Goal: Task Accomplishment & Management: Manage account settings

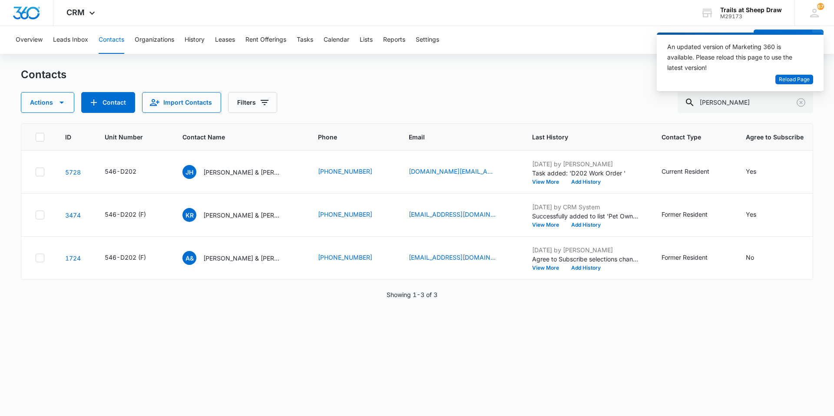
click at [774, 82] on div "An updated version of Marketing 360 is available. Please reload this page to us…" at bounding box center [740, 62] width 167 height 59
click at [782, 80] on span "Reload Page" at bounding box center [794, 80] width 31 height 8
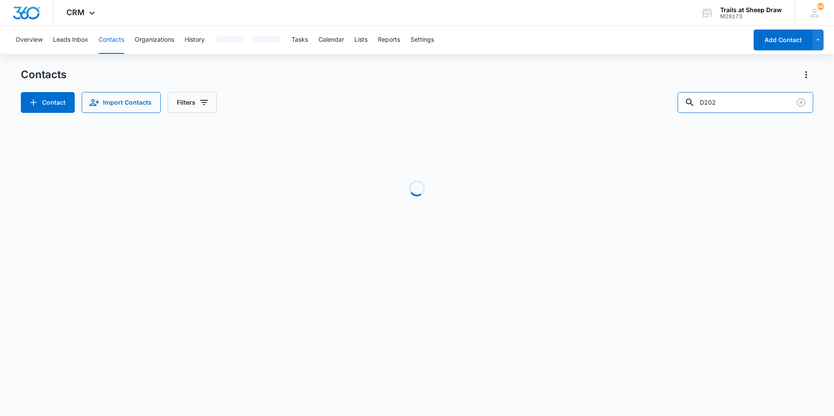
drag, startPoint x: 743, startPoint y: 101, endPoint x: 617, endPoint y: 133, distance: 129.5
click at [617, 133] on div "Contacts Contact Import Contacts Filters D202 Loading No Results" at bounding box center [417, 166] width 793 height 196
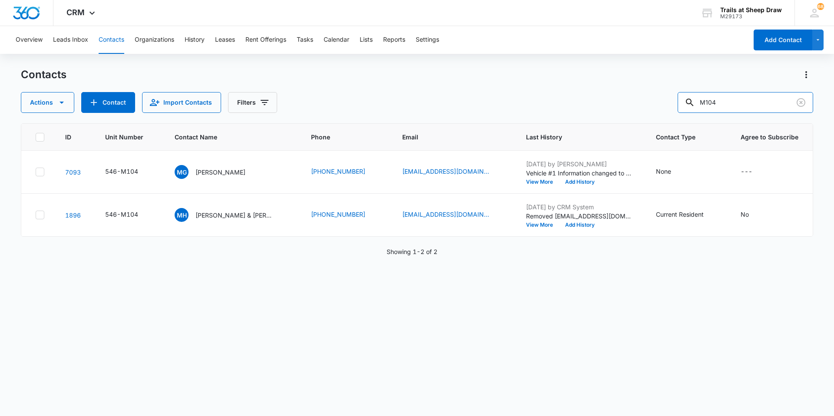
drag, startPoint x: 731, startPoint y: 101, endPoint x: 626, endPoint y: 117, distance: 105.9
click at [630, 114] on div "Contacts Actions Contact Import Contacts Filters M104 ID Unit Number Contact Na…" at bounding box center [417, 242] width 793 height 348
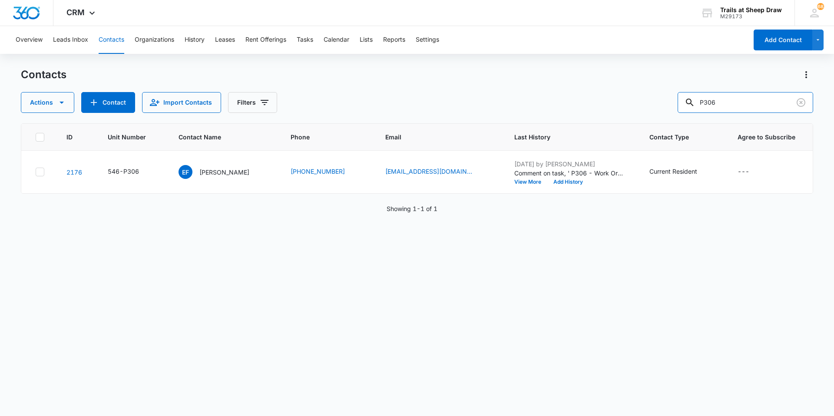
drag, startPoint x: 748, startPoint y: 99, endPoint x: 660, endPoint y: 110, distance: 88.9
click at [665, 112] on div "Actions Contact Import Contacts Filters P306" at bounding box center [417, 102] width 793 height 21
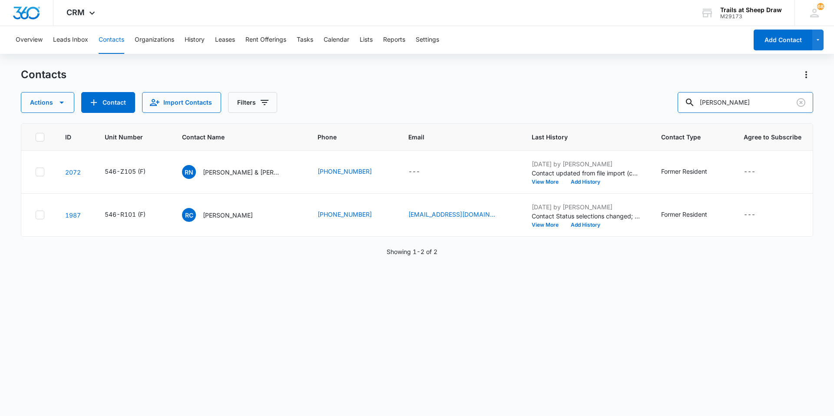
drag, startPoint x: 728, startPoint y: 106, endPoint x: 641, endPoint y: 109, distance: 87.4
click at [641, 109] on div "Actions Contact Import Contacts Filters [PERSON_NAME]" at bounding box center [417, 102] width 793 height 21
type input "[PERSON_NAME]"
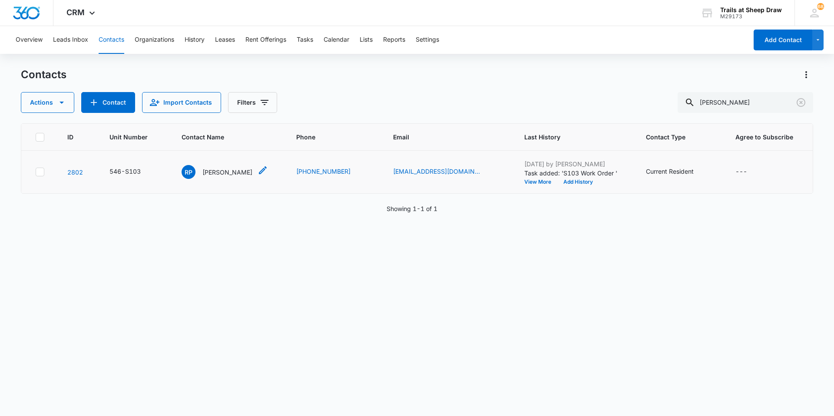
click at [219, 176] on p "[PERSON_NAME]" at bounding box center [227, 172] width 50 height 9
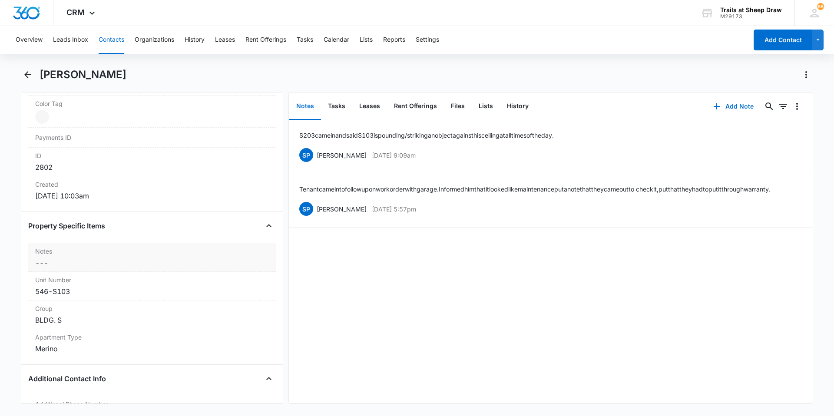
scroll to position [565, 0]
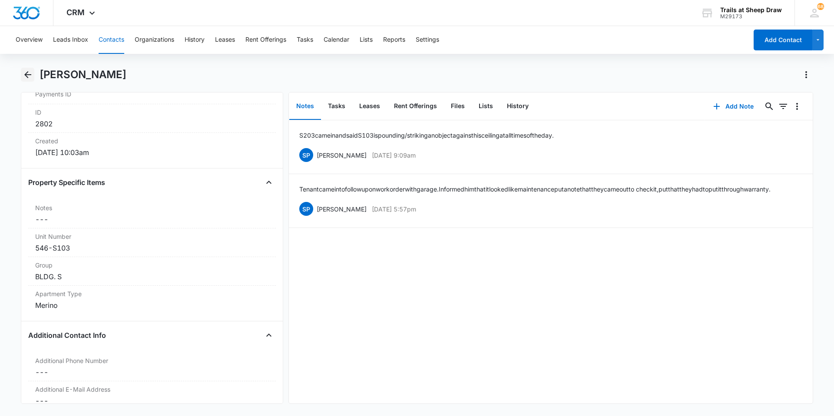
click at [25, 74] on icon "Back" at bounding box center [27, 74] width 7 height 7
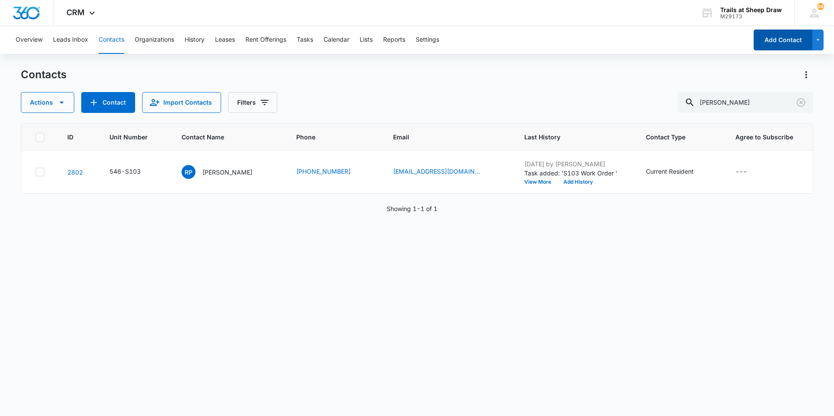
click at [765, 46] on button "Add Contact" at bounding box center [783, 40] width 59 height 21
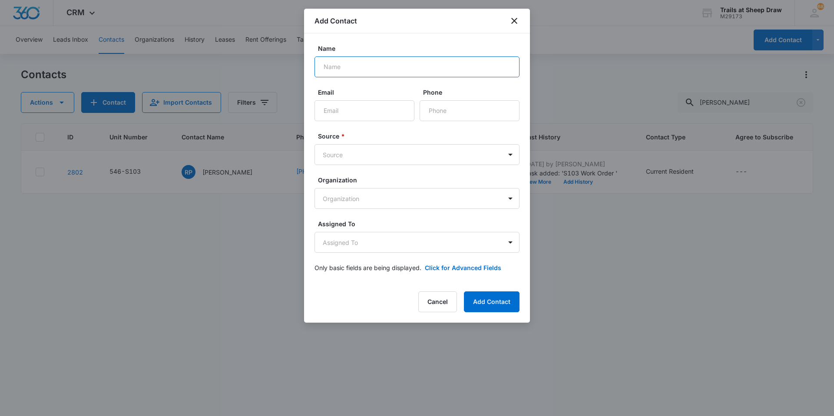
click at [351, 67] on input "Name" at bounding box center [417, 66] width 205 height 21
type input "[PERSON_NAME]"
click at [351, 112] on input "Email" at bounding box center [365, 110] width 100 height 21
type input "[PERSON_NAME]"
click at [367, 66] on input "[PERSON_NAME]" at bounding box center [417, 66] width 205 height 21
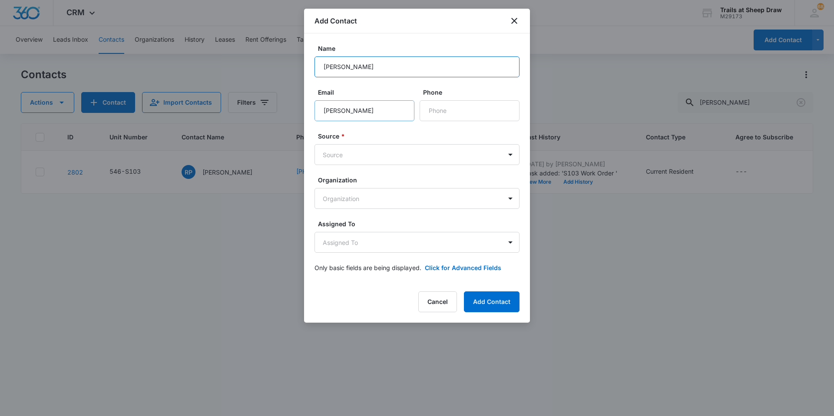
type input "[PERSON_NAME]"
click at [381, 113] on input "[PERSON_NAME]" at bounding box center [365, 110] width 100 height 21
type input "[EMAIL_ADDRESS][DOMAIN_NAME]"
click at [441, 110] on input "Phone" at bounding box center [470, 110] width 100 height 21
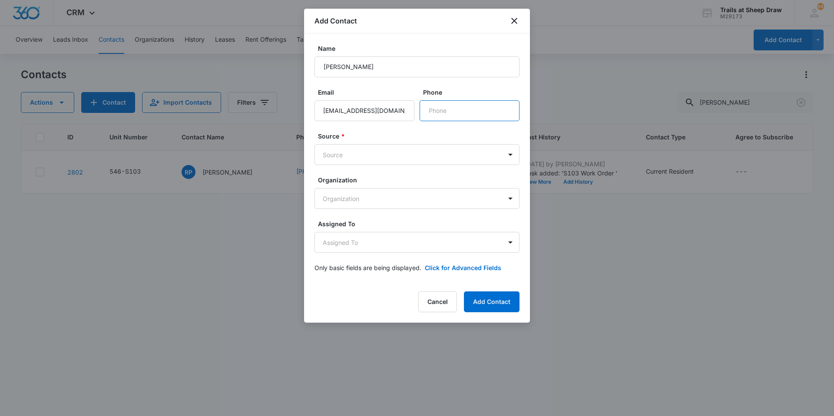
scroll to position [0, 0]
type input "[PHONE_NUMBER]"
click at [354, 153] on body "CRM Apps Reputation Websites Forms CRM Email Social Content Ads Intelligence Fi…" at bounding box center [417, 208] width 834 height 416
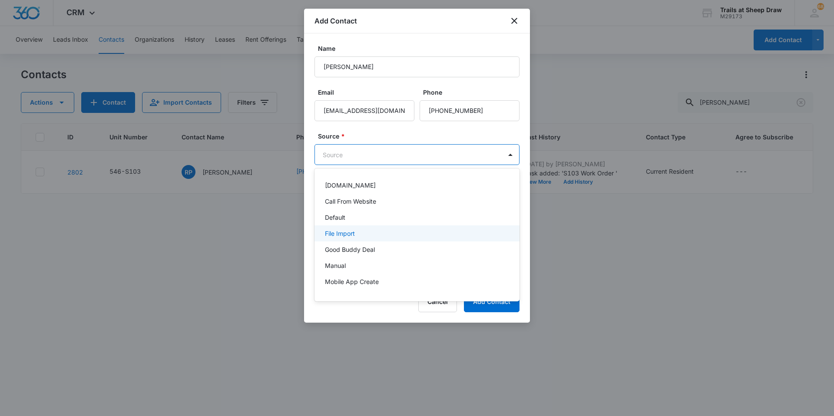
click at [352, 216] on div "Default" at bounding box center [416, 217] width 182 height 9
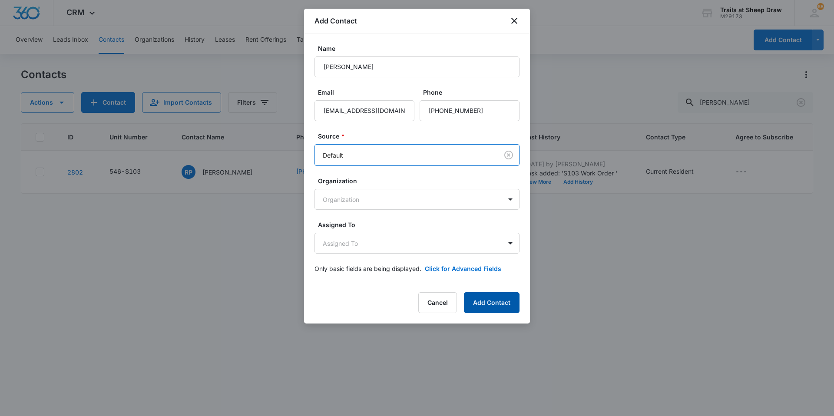
click at [478, 296] on button "Add Contact" at bounding box center [492, 302] width 56 height 21
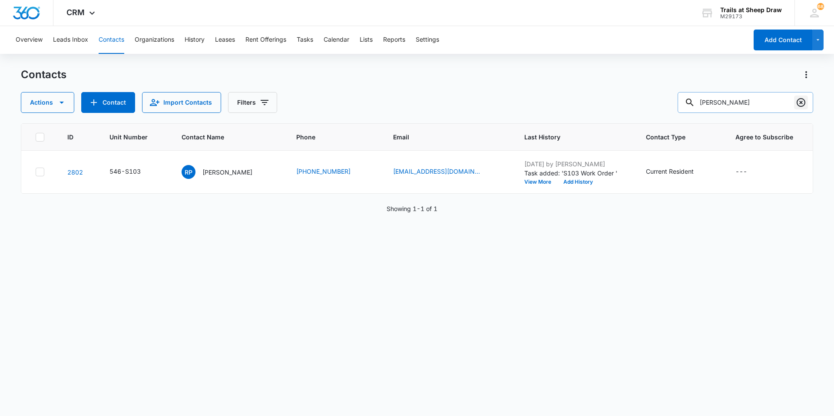
click at [802, 105] on icon "Clear" at bounding box center [801, 102] width 10 height 10
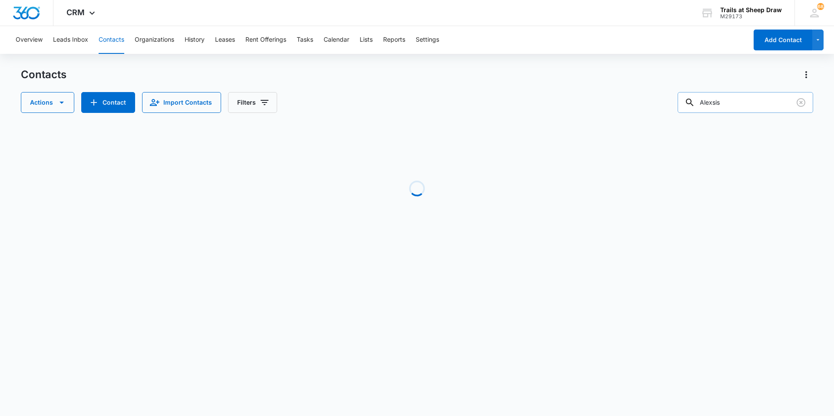
click at [723, 102] on input "Alexsis" at bounding box center [746, 102] width 136 height 21
type input "[PERSON_NAME]"
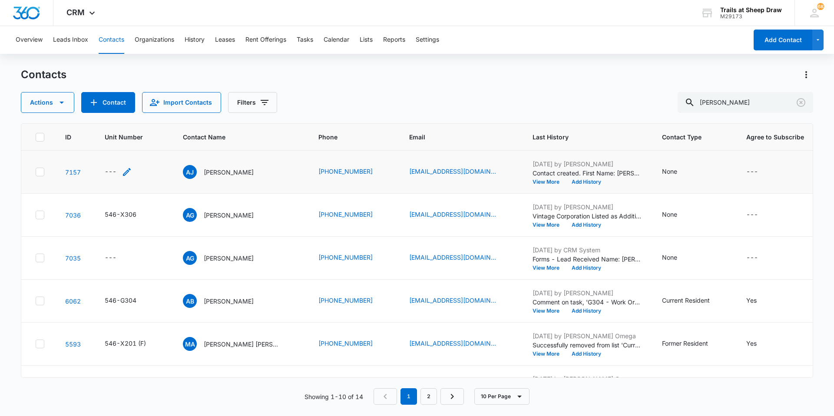
click at [122, 175] on icon "Unit Number - - Select to Edit Field" at bounding box center [127, 172] width 10 height 10
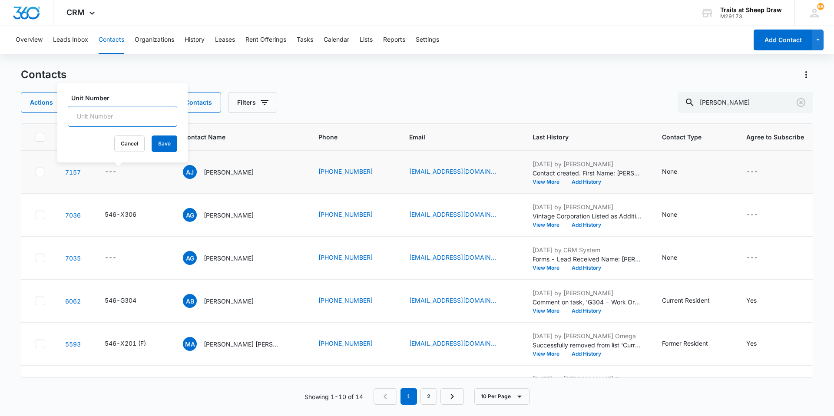
click at [111, 114] on input "Unit Number" at bounding box center [122, 116] width 109 height 21
click at [92, 116] on input "5460D202" at bounding box center [122, 116] width 109 height 21
type input "546-D202"
click at [163, 141] on button "Save" at bounding box center [165, 144] width 26 height 17
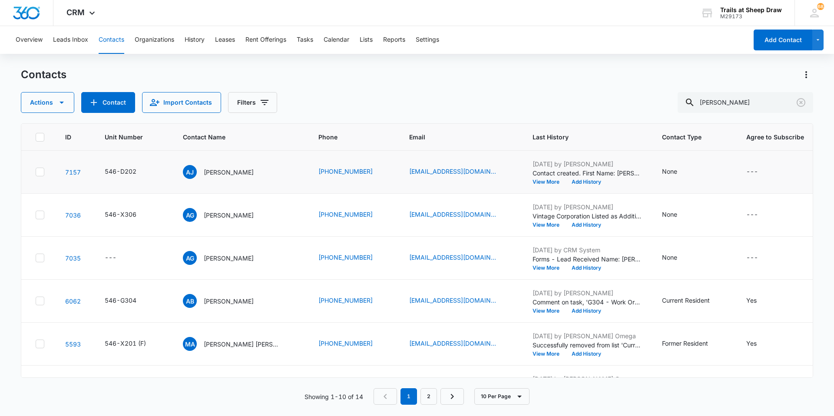
click at [240, 174] on p "[PERSON_NAME]" at bounding box center [229, 172] width 50 height 9
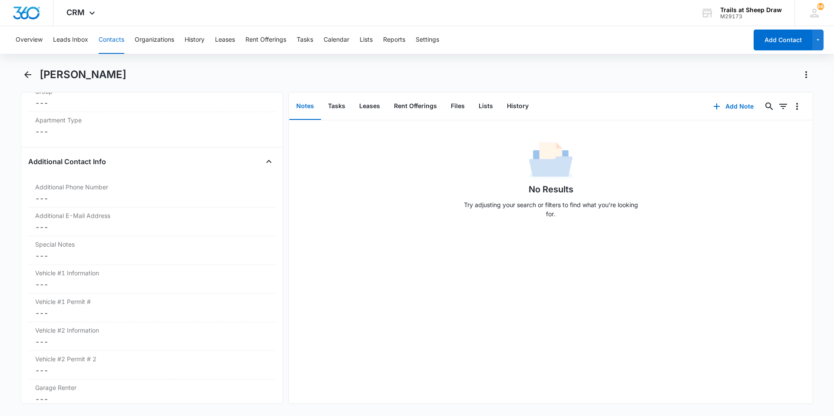
scroll to position [782, 0]
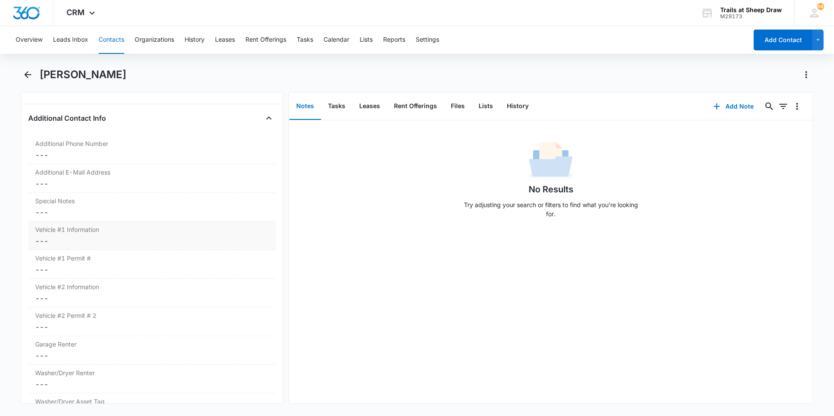
click at [110, 242] on dd "Cancel Save Changes ---" at bounding box center [152, 241] width 234 height 10
click at [111, 249] on div "Vehicle #1 Information Cancel Save Changes ---" at bounding box center [152, 236] width 248 height 29
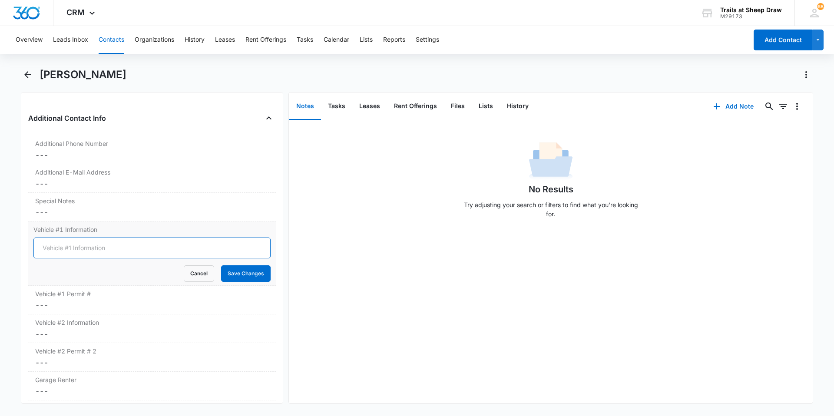
click at [113, 245] on input "Vehicle #1 Information" at bounding box center [151, 248] width 237 height 21
click at [59, 249] on input "2023 Ford Escape Hybrid" at bounding box center [151, 248] width 237 height 21
click at [135, 247] on input "2023 Blue Ford Escape Hybrid" at bounding box center [151, 248] width 237 height 21
type input "2023 Blue Ford Escape Hybrid"
click at [245, 269] on button "Save Changes" at bounding box center [246, 273] width 50 height 17
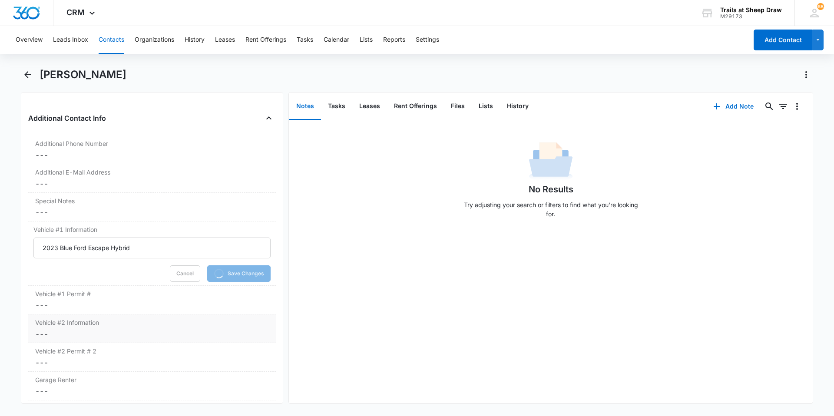
click at [86, 315] on div "Vehicle #2 Information Cancel Save Changes ---" at bounding box center [152, 329] width 248 height 29
click at [85, 308] on dd "Cancel Save Changes ---" at bounding box center [152, 305] width 234 height 10
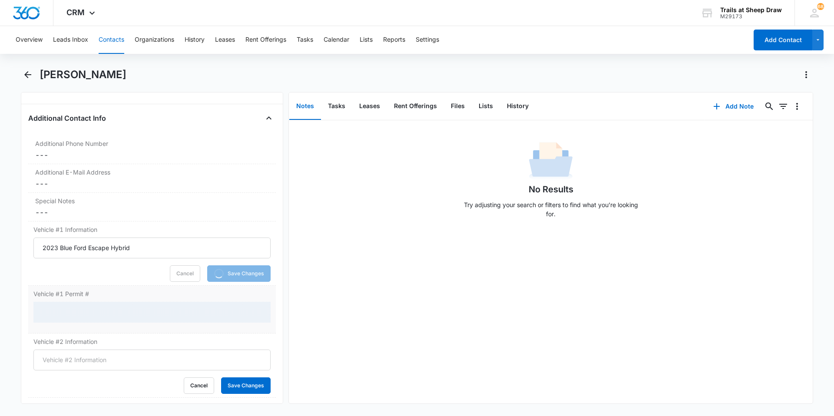
click at [66, 308] on div at bounding box center [151, 312] width 237 height 21
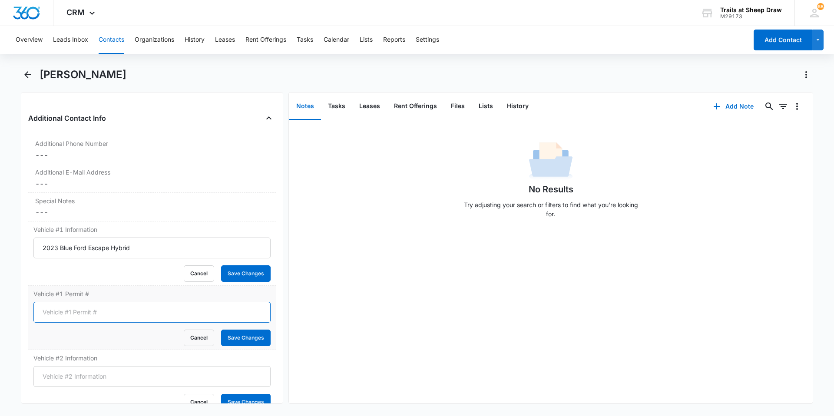
click at [65, 310] on input "Vehicle #1 Permit #" at bounding box center [151, 312] width 237 height 21
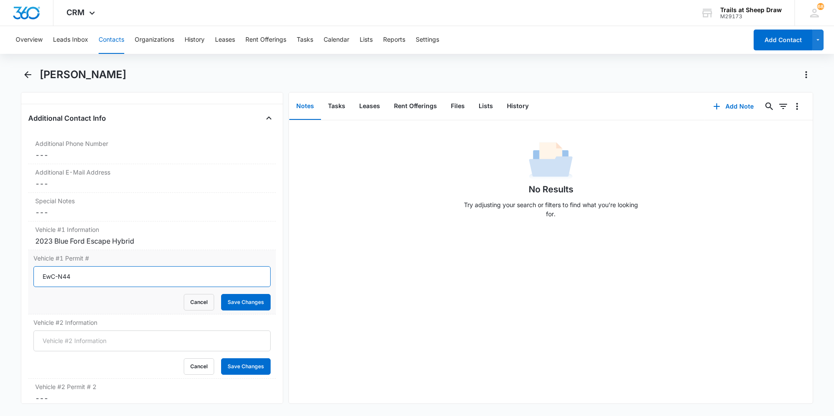
click at [52, 278] on input "EwC-N44" at bounding box center [151, 276] width 237 height 21
type input "EWC-N44"
click at [241, 307] on button "Save Changes" at bounding box center [246, 302] width 50 height 17
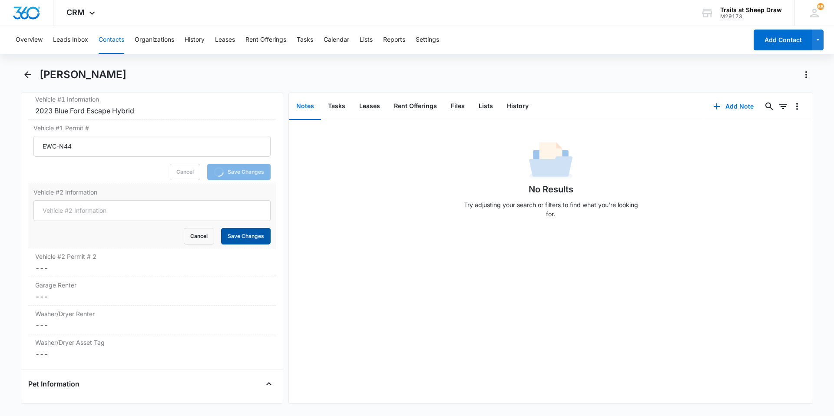
click at [255, 236] on button "Save Changes" at bounding box center [246, 236] width 50 height 17
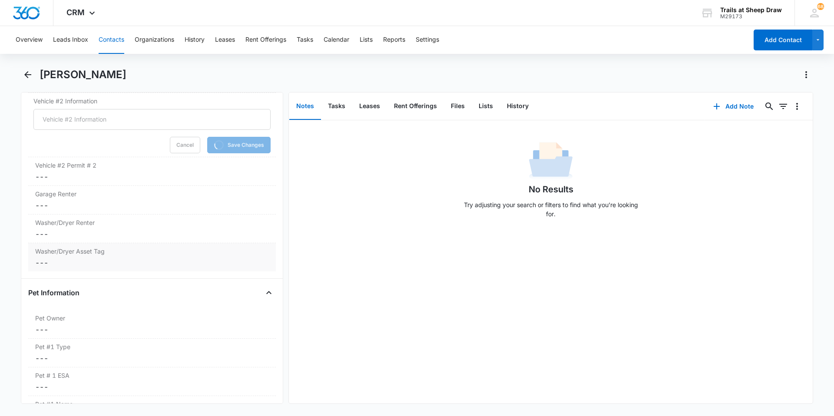
scroll to position [964, 0]
click at [76, 203] on div "Garage Renter Cancel Save Changes ---" at bounding box center [152, 204] width 248 height 29
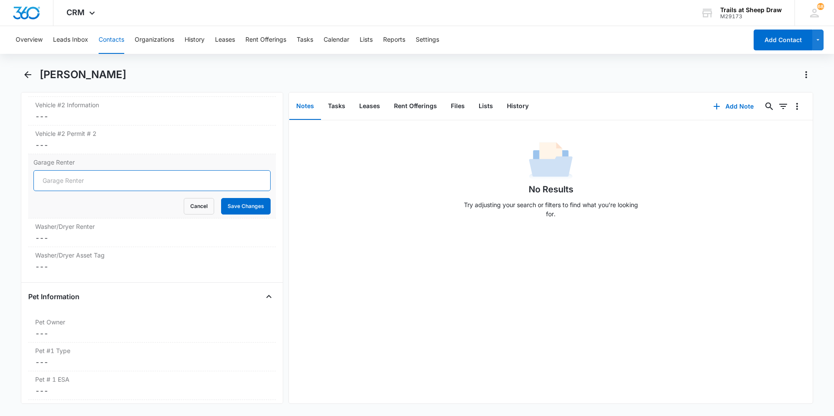
click at [73, 177] on input "Garage Renter" at bounding box center [151, 180] width 237 height 21
type input "No"
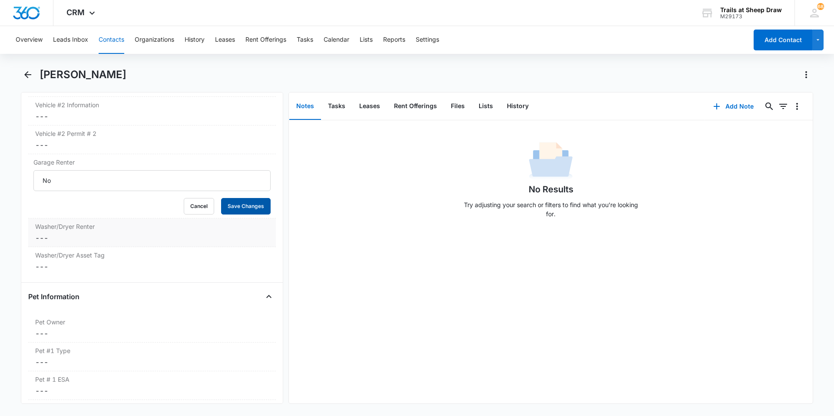
drag, startPoint x: 227, startPoint y: 203, endPoint x: 163, endPoint y: 221, distance: 66.6
click at [227, 203] on button "Save Changes" at bounding box center [246, 206] width 50 height 17
click at [103, 239] on dd "Cancel Save Changes ---" at bounding box center [152, 238] width 234 height 10
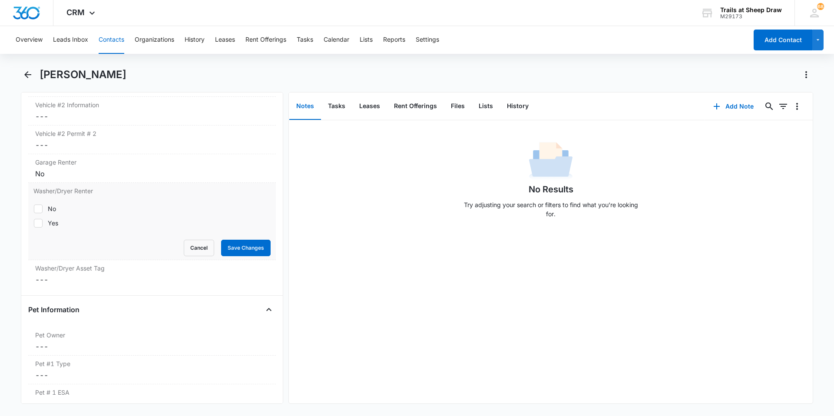
click at [56, 216] on div "No Yes" at bounding box center [151, 215] width 237 height 23
click at [53, 220] on div "Yes" at bounding box center [53, 223] width 10 height 9
click at [34, 223] on input "Yes" at bounding box center [33, 223] width 0 height 0
checkbox input "true"
click at [221, 248] on button "Save Changes" at bounding box center [246, 248] width 50 height 17
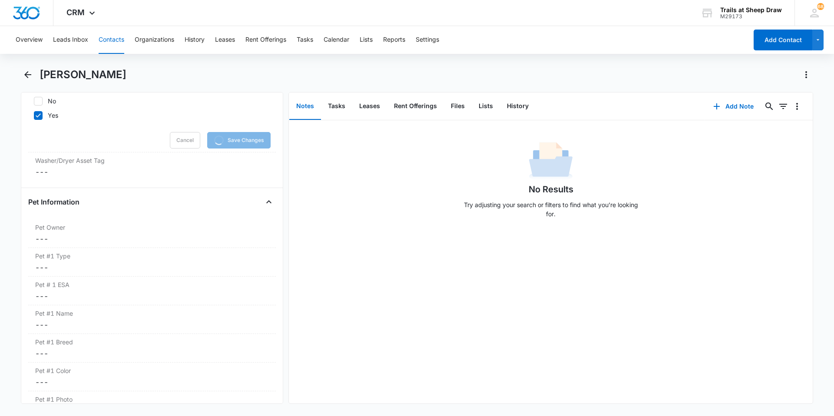
scroll to position [1094, 0]
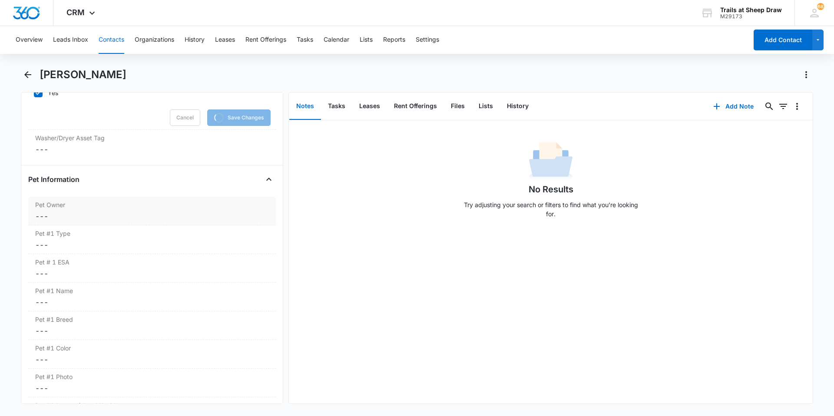
click at [50, 222] on div "Pet Owner Cancel Save Changes ---" at bounding box center [152, 211] width 248 height 29
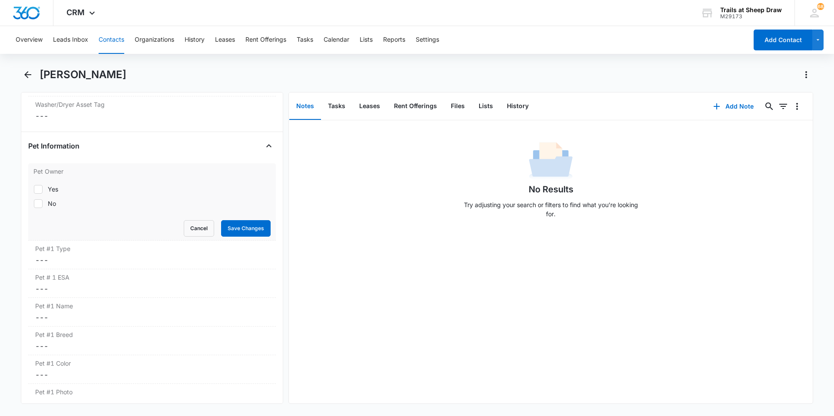
scroll to position [1078, 0]
click at [52, 189] on div "Yes" at bounding box center [53, 190] width 10 height 9
click at [34, 190] on input "Yes" at bounding box center [33, 190] width 0 height 0
checkbox input "true"
click at [228, 231] on button "Save Changes" at bounding box center [246, 230] width 50 height 17
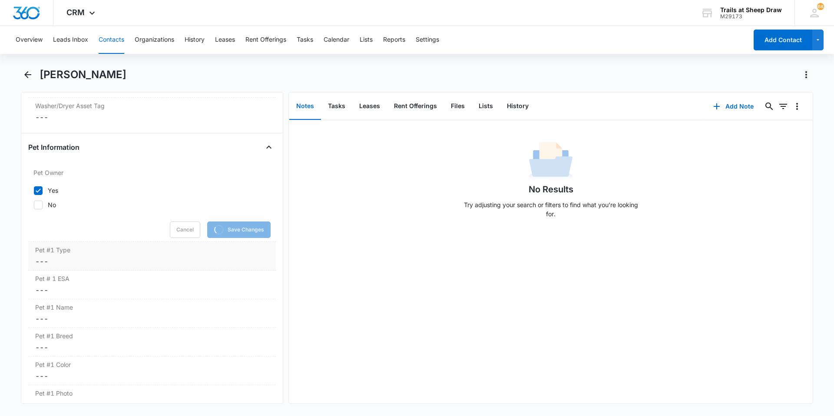
click at [109, 262] on dd "Cancel Save Changes ---" at bounding box center [152, 261] width 234 height 10
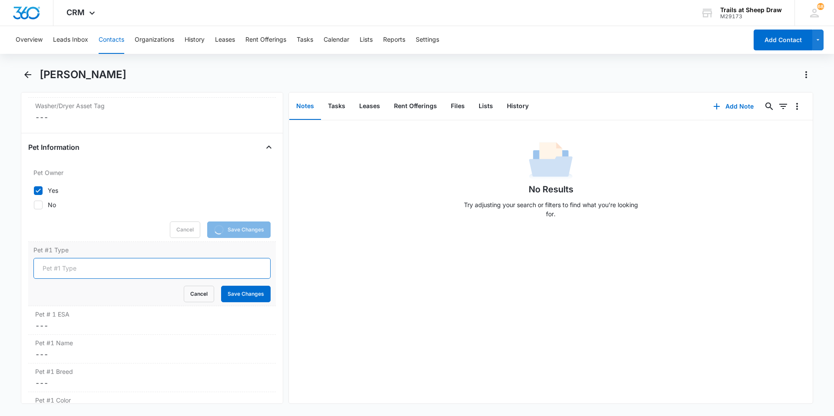
click at [83, 268] on input "Pet #1 Type" at bounding box center [151, 268] width 237 height 21
type input "Dog"
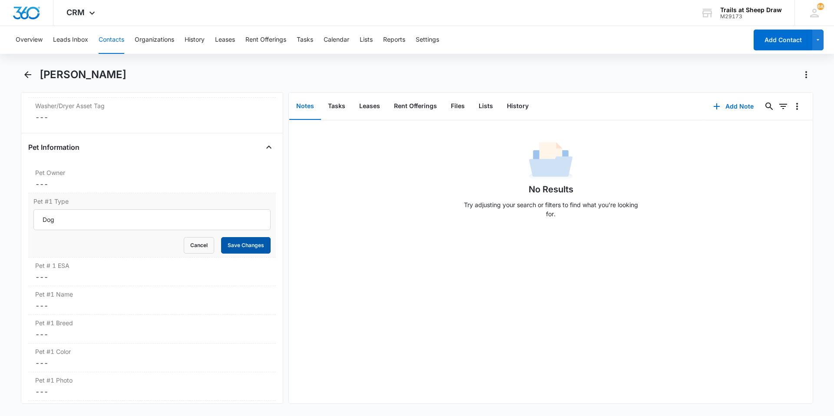
click at [231, 248] on button "Save Changes" at bounding box center [246, 245] width 50 height 17
click at [88, 307] on dd "Cancel Save Changes ---" at bounding box center [152, 306] width 234 height 10
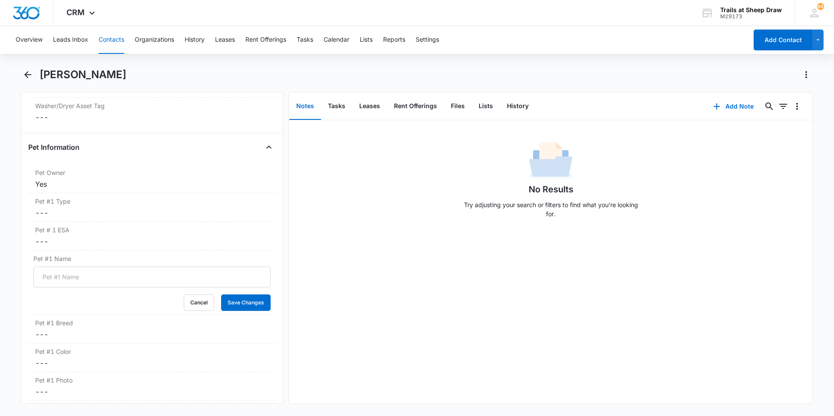
click at [66, 314] on div "Pet #1 Name Cancel Save Changes" at bounding box center [152, 283] width 248 height 64
click at [79, 266] on div "Pet #1 Name Cancel Save Changes" at bounding box center [152, 283] width 248 height 64
click at [80, 287] on input "Pet #1 Name" at bounding box center [151, 277] width 237 height 21
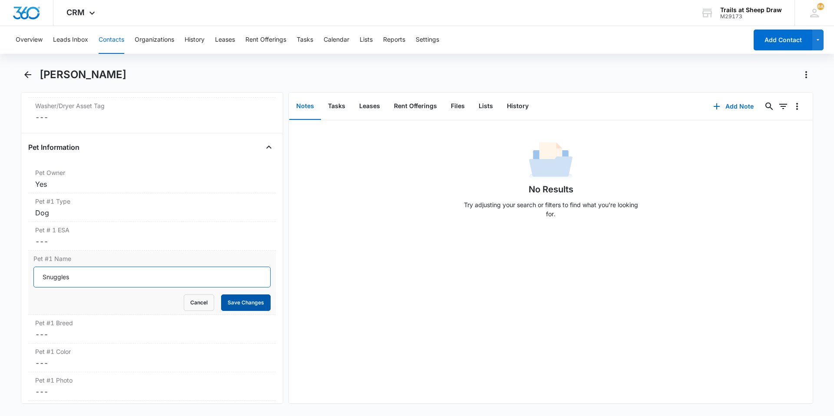
type input "Snuggles"
click at [246, 304] on button "Save Changes" at bounding box center [246, 303] width 50 height 17
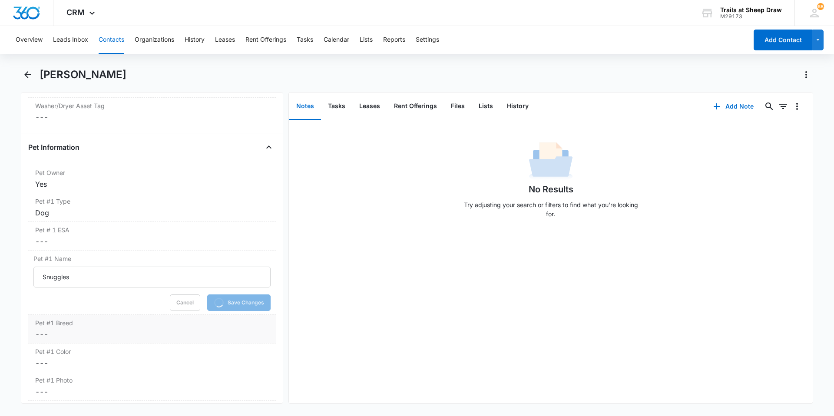
click at [114, 327] on label "Pet #1 Breed" at bounding box center [152, 322] width 234 height 9
click at [100, 337] on input "Pet #1 Breed" at bounding box center [151, 341] width 237 height 21
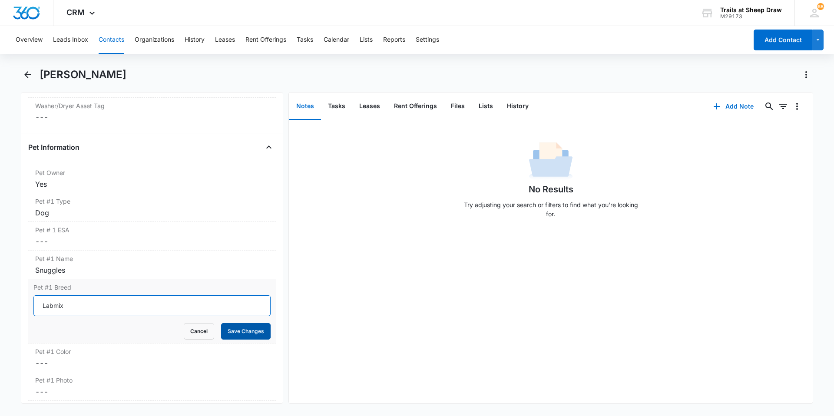
type input "Labmix"
click at [232, 330] on button "Save Changes" at bounding box center [246, 331] width 50 height 17
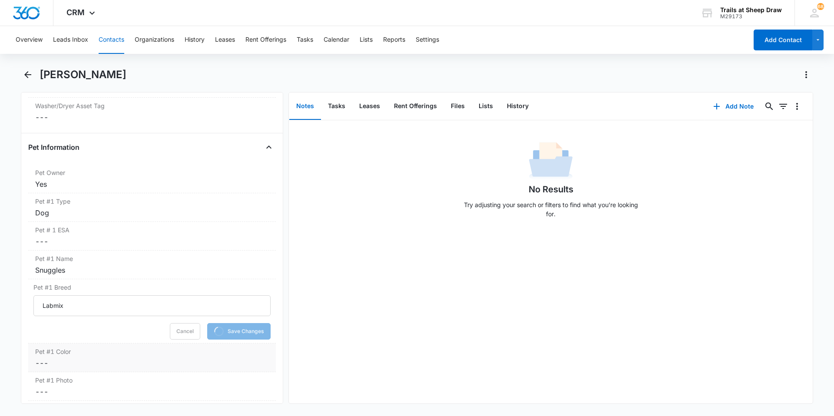
click at [129, 357] on div "Pet #1 Color Cancel Save Changes ---" at bounding box center [152, 358] width 248 height 29
drag, startPoint x: 113, startPoint y: 375, endPoint x: 113, endPoint y: 369, distance: 5.7
click at [113, 369] on input "Pet #1 Color" at bounding box center [151, 370] width 237 height 21
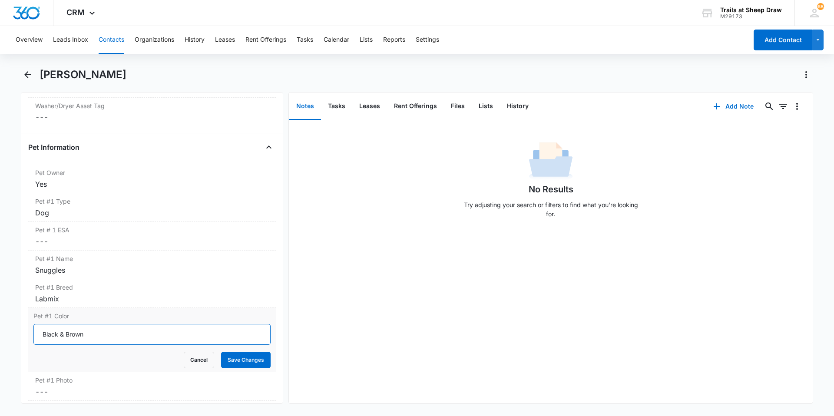
type input "Black & Brown"
click at [255, 368] on div "Pet #1 Color Black & Brown Cancel Save Changes" at bounding box center [152, 340] width 248 height 64
click at [253, 362] on button "Save Changes" at bounding box center [246, 360] width 50 height 17
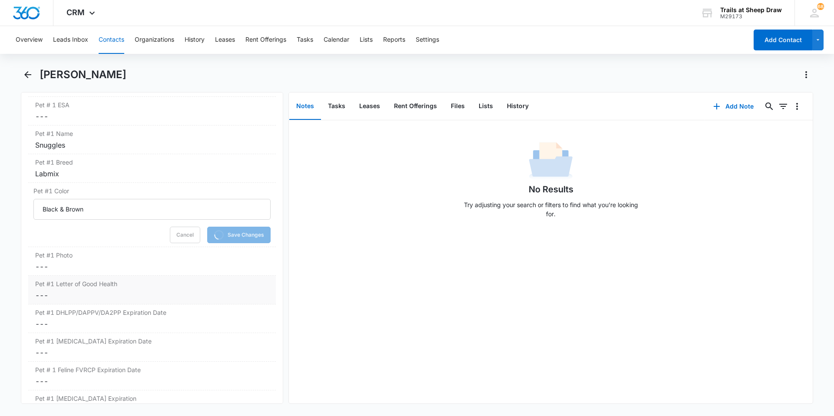
scroll to position [1208, 0]
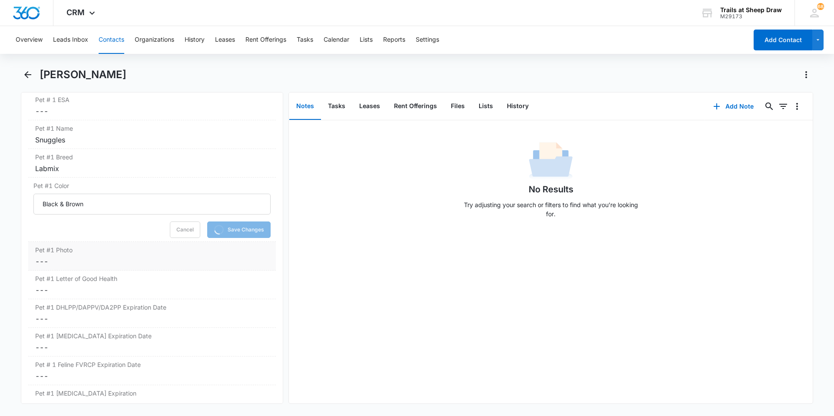
click at [42, 257] on dd "Cancel Save Changes ---" at bounding box center [152, 261] width 234 height 10
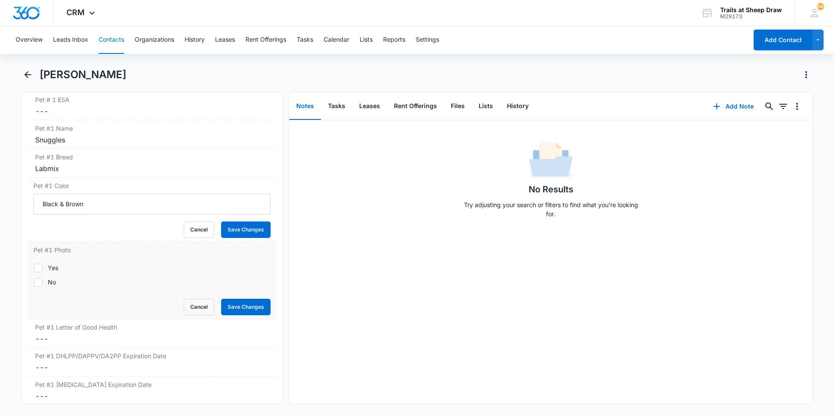
click at [46, 269] on label "Yes" at bounding box center [151, 267] width 237 height 9
click at [34, 268] on input "Yes" at bounding box center [33, 268] width 0 height 0
checkbox input "true"
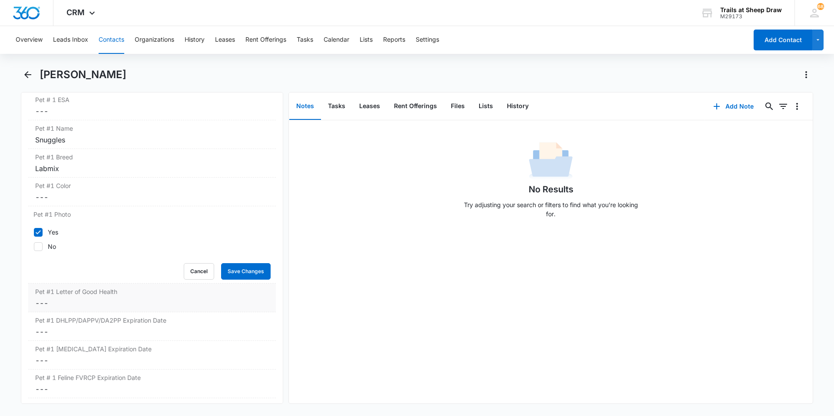
click at [247, 306] on dd "Cancel Save Changes ---" at bounding box center [152, 303] width 234 height 10
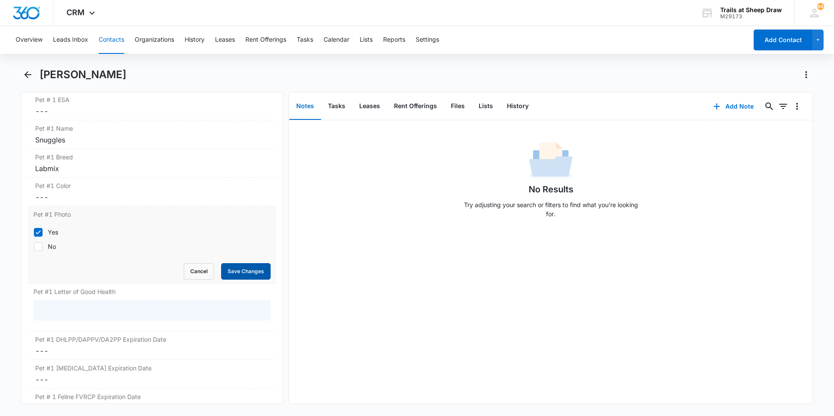
click at [236, 275] on button "Save Changes" at bounding box center [246, 271] width 50 height 17
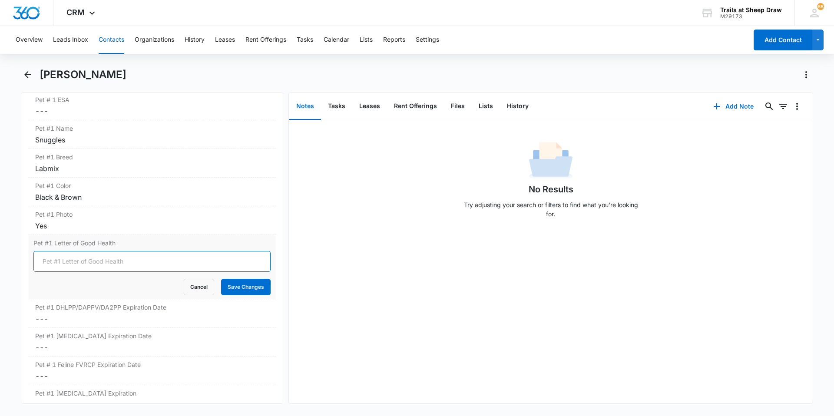
click at [230, 265] on input "Pet #1 Letter of Good Health" at bounding box center [151, 261] width 237 height 21
type input "Not required"
click at [229, 286] on button "Save Changes" at bounding box center [246, 287] width 50 height 17
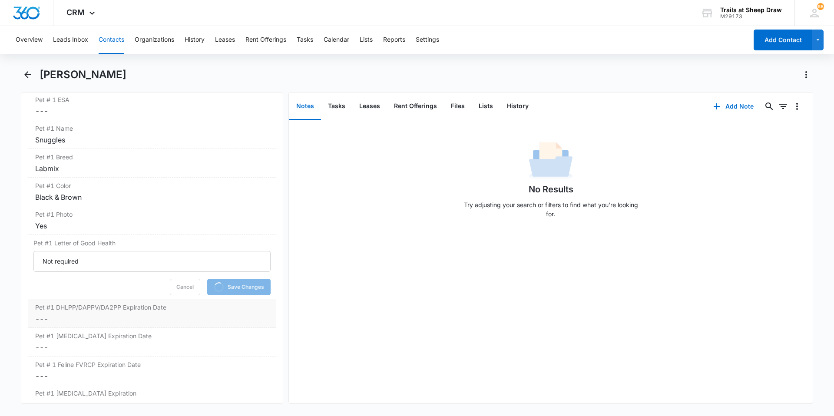
click at [153, 313] on div "Pet #1 DHLPP/DAPPV/DA2PP Expiration Date Cancel Save Changes ---" at bounding box center [152, 313] width 248 height 29
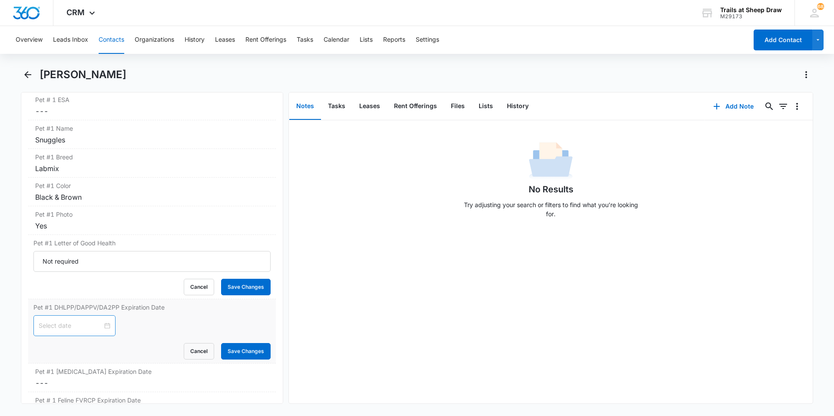
click at [105, 327] on div at bounding box center [75, 326] width 72 height 10
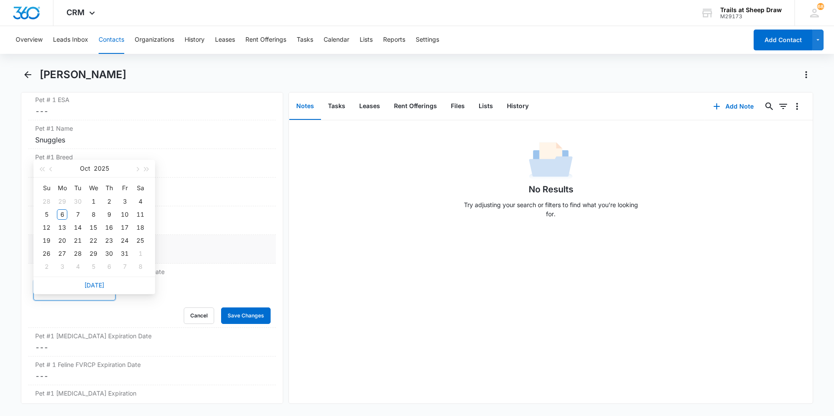
click at [217, 252] on div "Not required" at bounding box center [152, 254] width 234 height 10
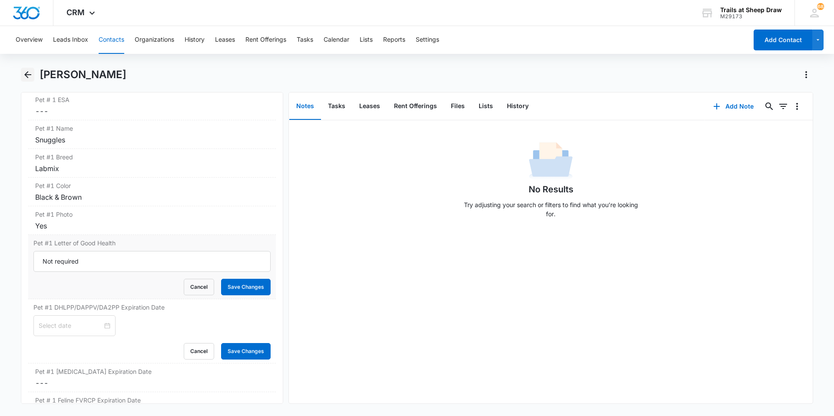
click at [25, 78] on icon "Back" at bounding box center [28, 75] width 10 height 10
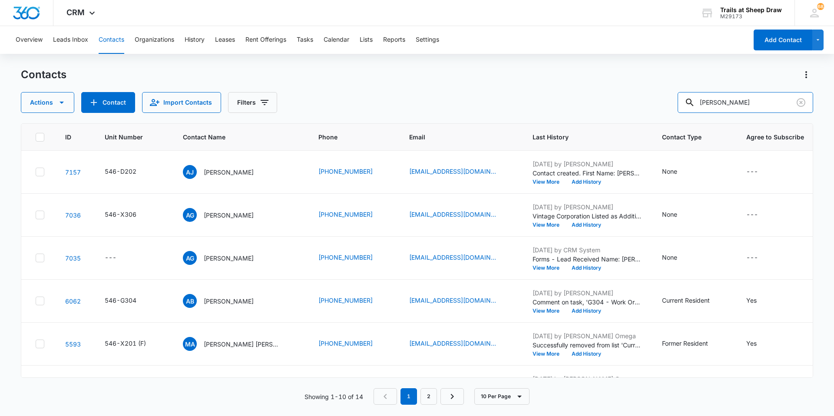
drag, startPoint x: 740, startPoint y: 97, endPoint x: 635, endPoint y: 112, distance: 106.5
click at [635, 112] on div "Actions Contact Import Contacts Filters [PERSON_NAME]" at bounding box center [417, 102] width 793 height 21
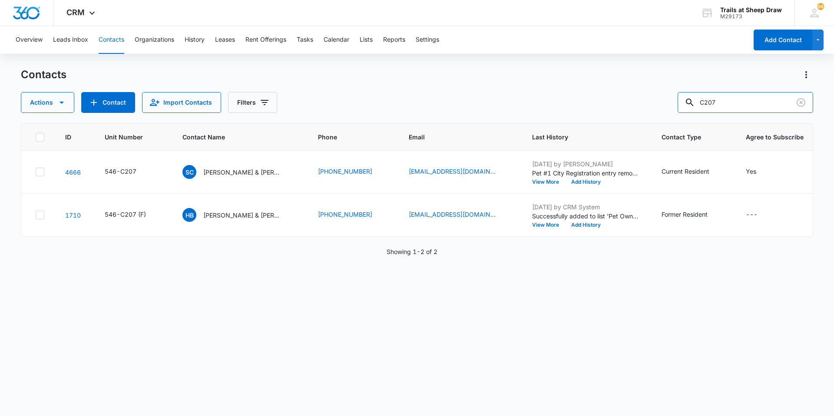
drag, startPoint x: 734, startPoint y: 94, endPoint x: 660, endPoint y: 109, distance: 74.9
click at [661, 109] on div "Actions Contact Import Contacts Filters C207" at bounding box center [417, 102] width 793 height 21
type input "D202"
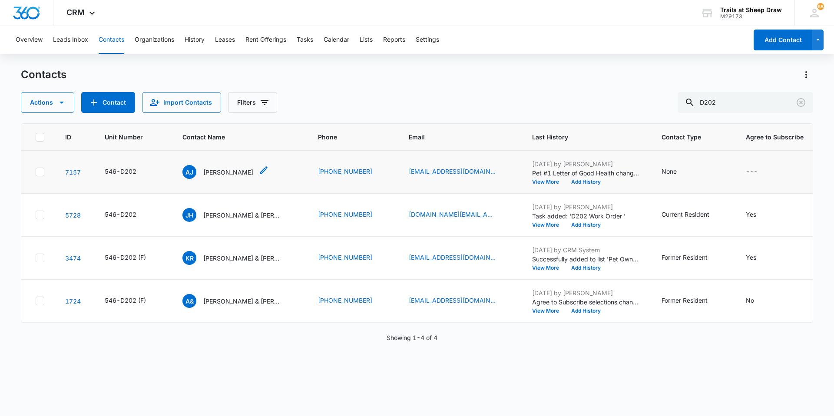
click at [229, 172] on p "[PERSON_NAME]" at bounding box center [228, 172] width 50 height 9
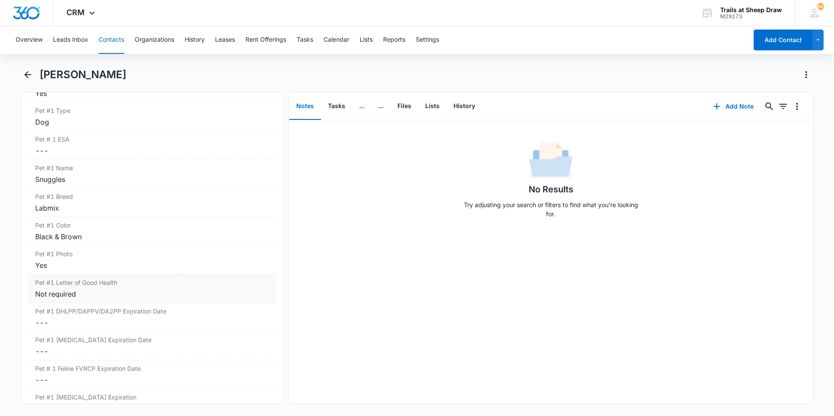
scroll to position [1217, 0]
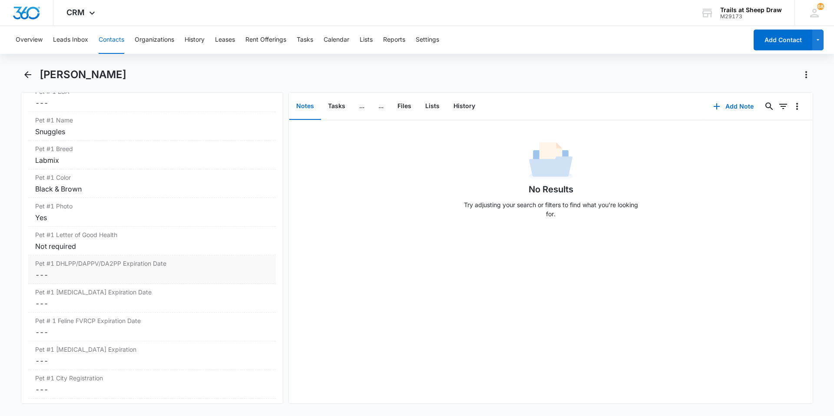
click at [121, 279] on dd "Cancel Save Changes ---" at bounding box center [152, 275] width 234 height 10
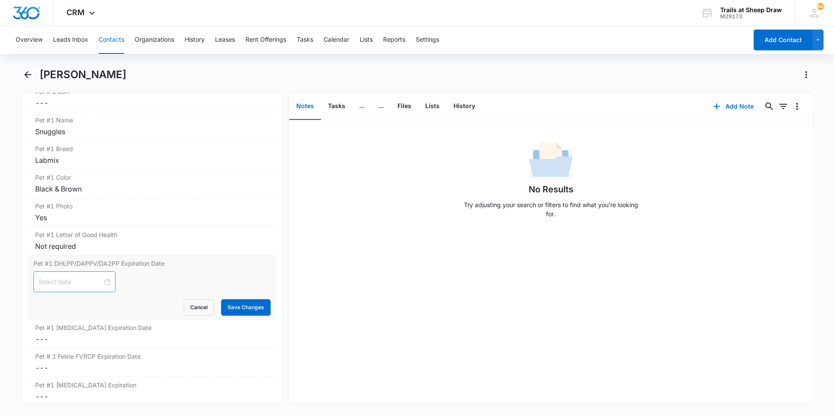
click at [81, 278] on input at bounding box center [71, 282] width 64 height 10
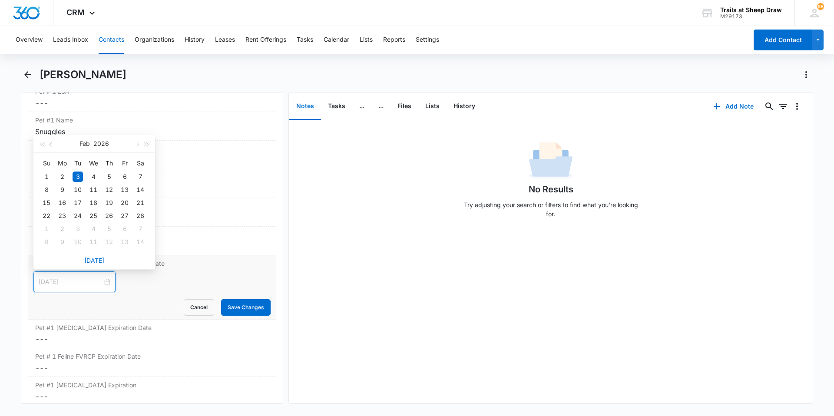
click at [79, 176] on div "3" at bounding box center [78, 177] width 10 height 10
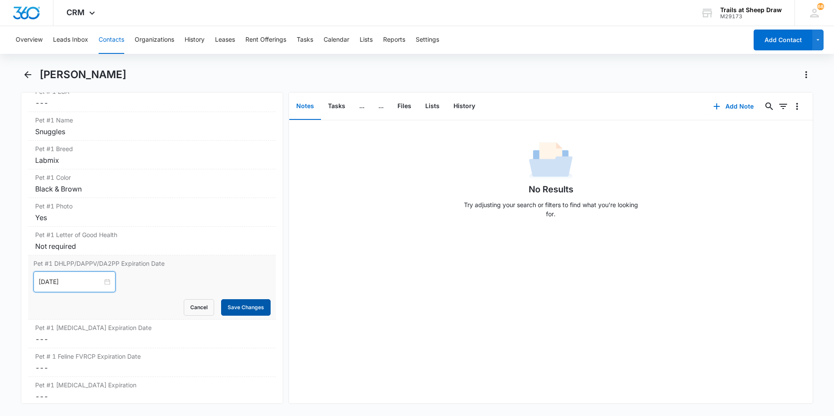
type input "[DATE]"
click at [251, 306] on button "Save Changes" at bounding box center [246, 307] width 50 height 17
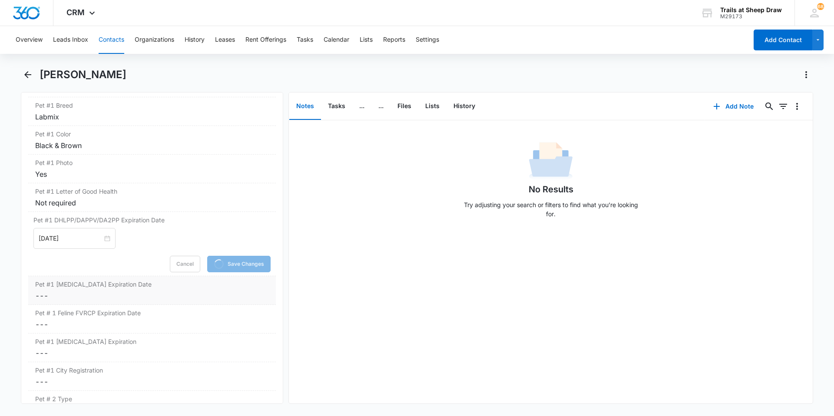
click at [104, 294] on dd "Cancel Save Changes ---" at bounding box center [152, 296] width 234 height 10
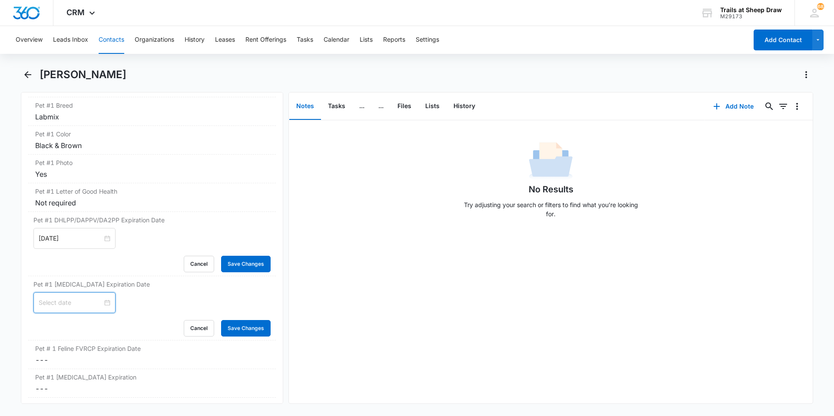
click at [77, 301] on input at bounding box center [71, 303] width 64 height 10
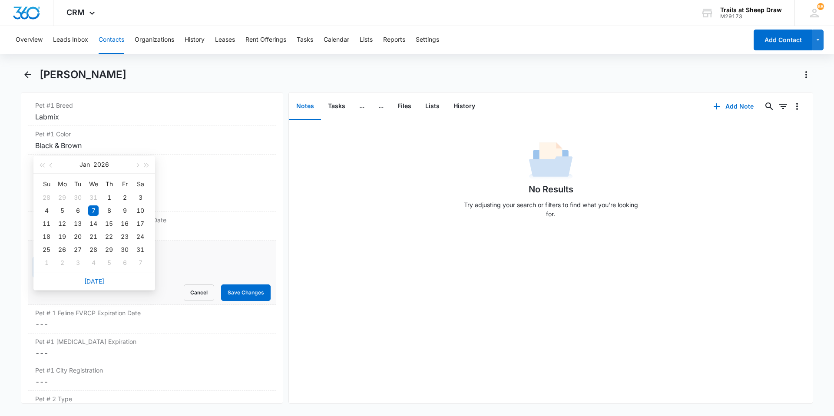
click at [93, 210] on div "7" at bounding box center [93, 211] width 10 height 10
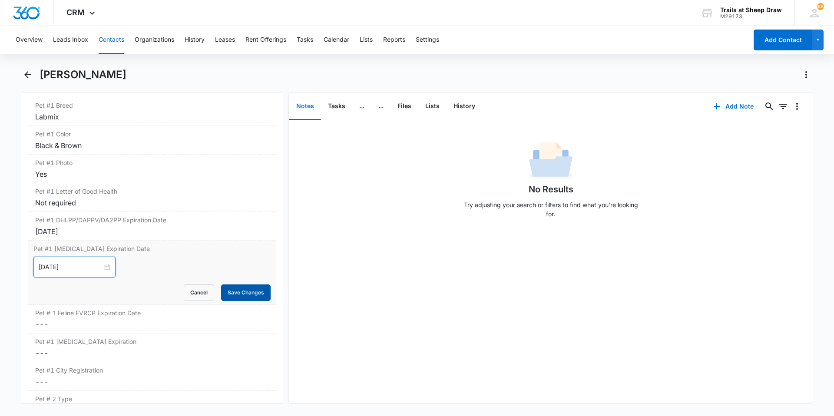
type input "[DATE]"
click at [233, 295] on button "Save Changes" at bounding box center [246, 293] width 50 height 17
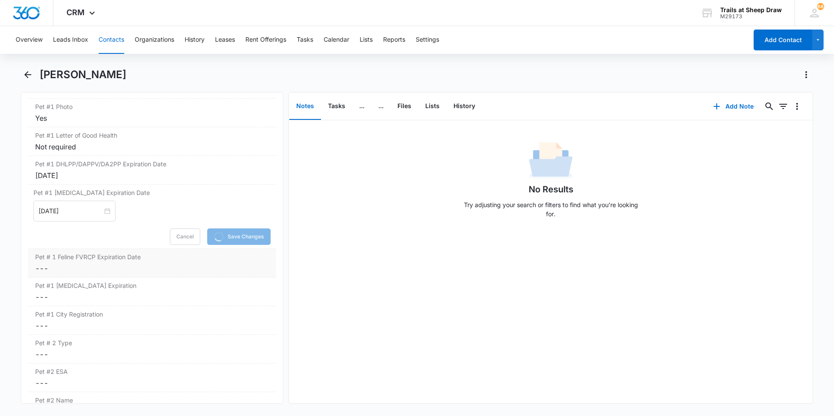
scroll to position [1347, 0]
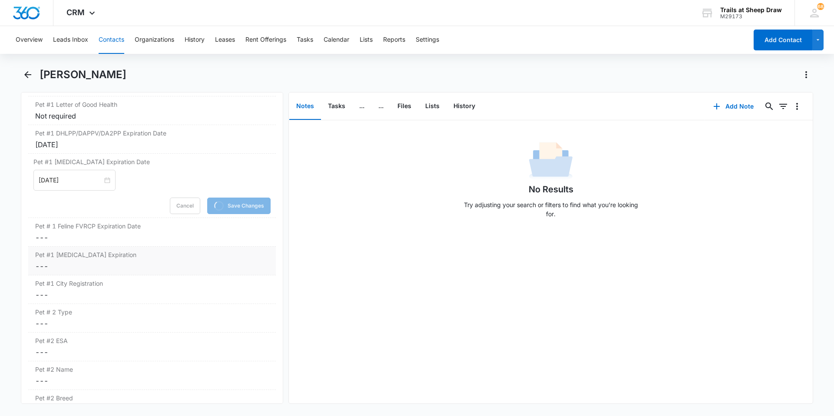
click at [63, 262] on dd "Cancel Save Changes ---" at bounding box center [152, 266] width 234 height 10
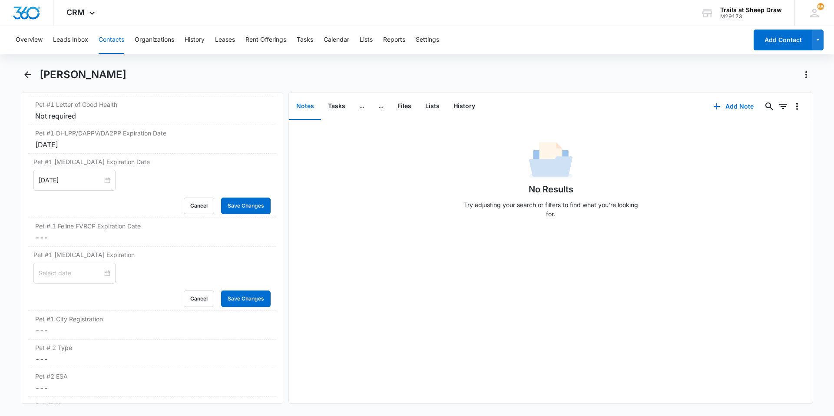
click at [66, 273] on input at bounding box center [71, 274] width 64 height 10
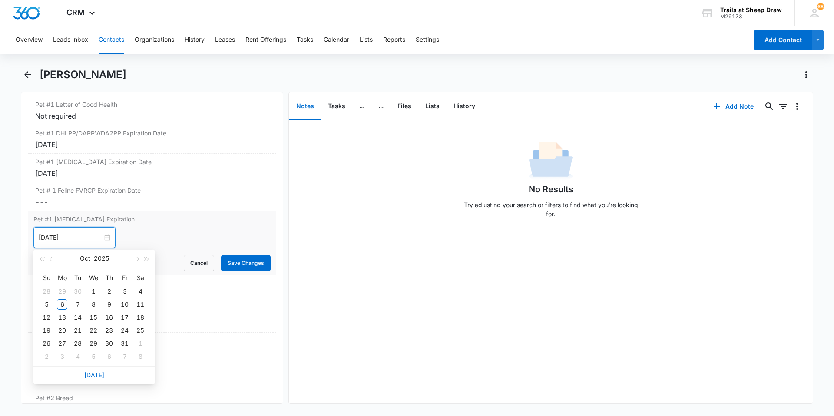
click at [51, 239] on input "[DATE]" at bounding box center [71, 238] width 64 height 10
click at [61, 311] on td "12" at bounding box center [62, 317] width 16 height 13
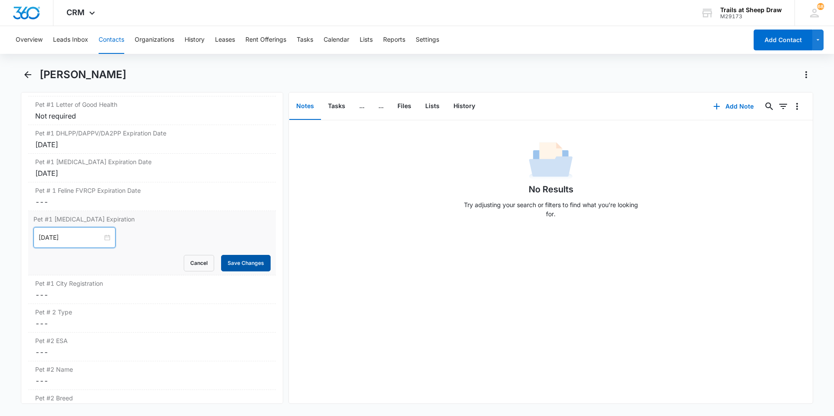
type input "[DATE]"
click at [232, 260] on button "Save Changes" at bounding box center [246, 263] width 50 height 17
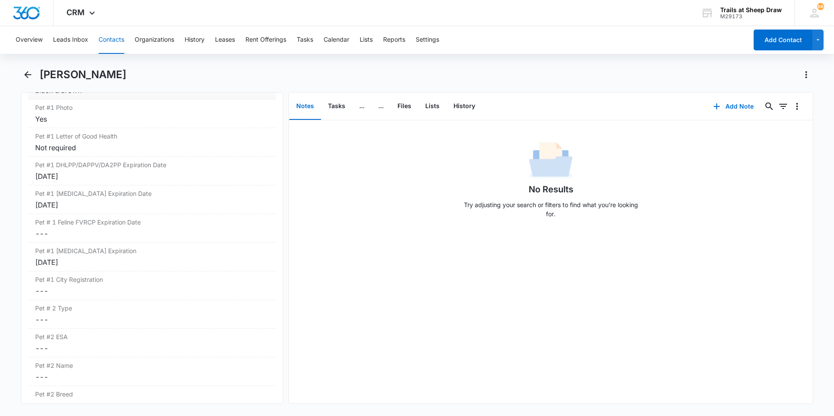
scroll to position [1141, 0]
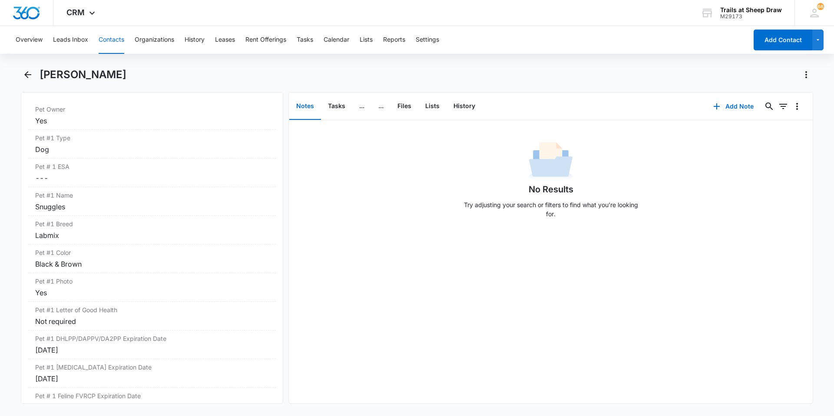
drag, startPoint x: 138, startPoint y: 75, endPoint x: 39, endPoint y: 80, distance: 98.7
click at [39, 80] on div "[PERSON_NAME]" at bounding box center [417, 80] width 793 height 24
copy h1 "[PERSON_NAME]"
click at [139, 71] on div "[PERSON_NAME]" at bounding box center [427, 75] width 774 height 14
click at [135, 76] on div "[PERSON_NAME]" at bounding box center [427, 75] width 774 height 14
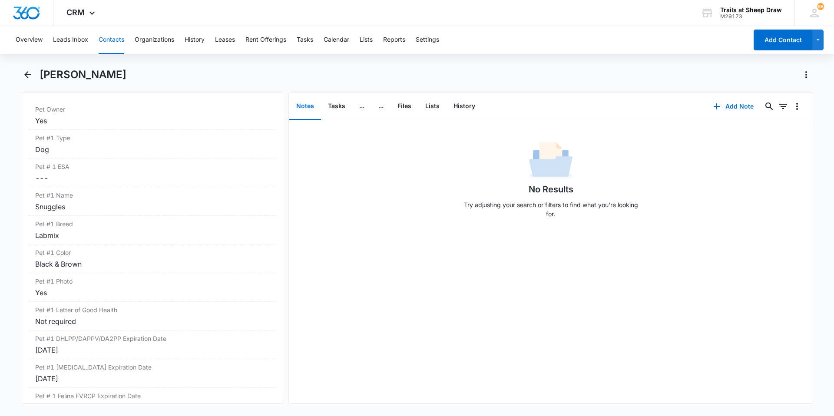
click at [135, 76] on div "[PERSON_NAME]" at bounding box center [427, 75] width 774 height 14
drag, startPoint x: 40, startPoint y: 75, endPoint x: 139, endPoint y: 76, distance: 99.1
click at [139, 76] on div "[PERSON_NAME]" at bounding box center [427, 75] width 774 height 14
copy h1 "[PERSON_NAME]"
click at [327, 113] on button "Tasks" at bounding box center [336, 106] width 31 height 27
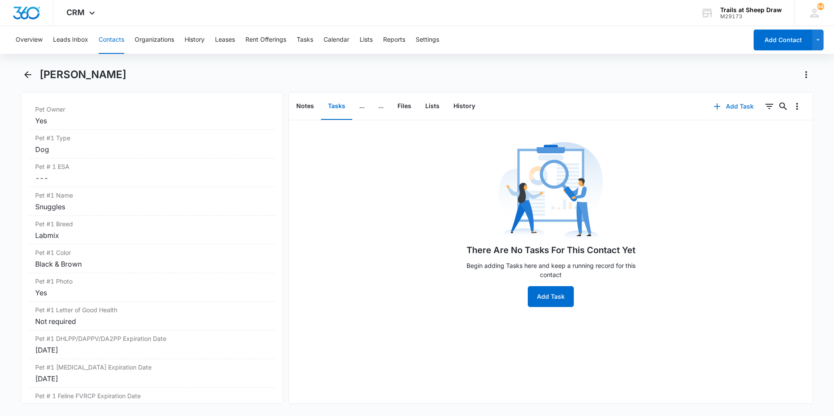
click at [723, 105] on button "Add Task" at bounding box center [733, 106] width 57 height 21
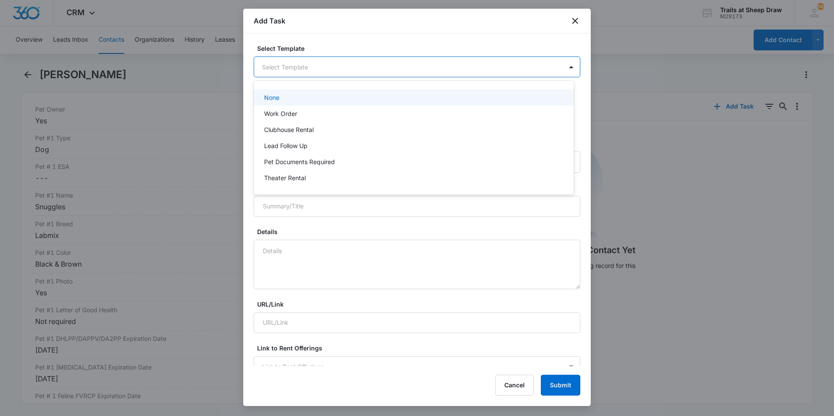
click at [337, 70] on body "CRM Apps Reputation Websites Forms CRM Email Social Content Ads Intelligence Fi…" at bounding box center [417, 208] width 834 height 416
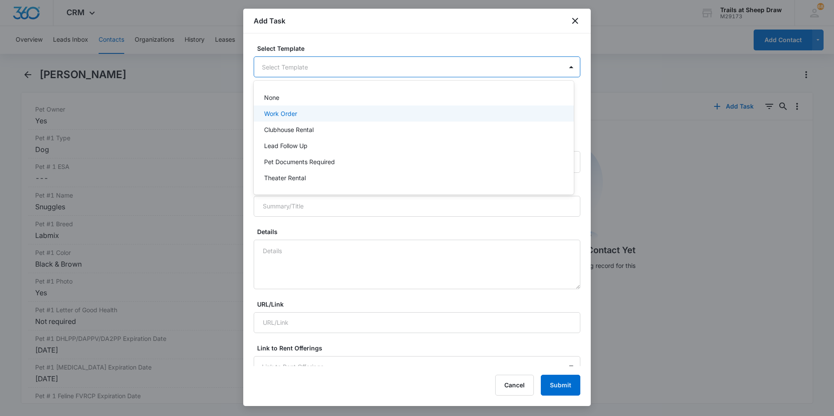
click at [323, 111] on div "Work Order" at bounding box center [413, 113] width 298 height 9
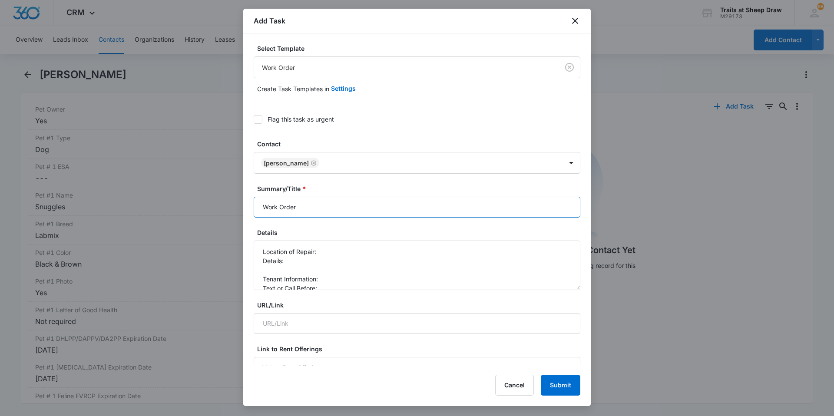
click at [259, 209] on input "Work Order" at bounding box center [417, 207] width 327 height 21
type input "D202 - Work Order"
click at [343, 247] on textarea "Location of Repair: Details: Tenant Information: Text or Call Before:" at bounding box center [417, 266] width 327 height 50
click at [326, 252] on textarea "Location of Repair: Wahsr dryer Details: Tenant Information: Text or Call Befor…" at bounding box center [417, 266] width 327 height 50
click at [324, 259] on textarea "Location of Repair: Washer dryer Details: Tenant Information: Text or Call Befo…" at bounding box center [417, 266] width 327 height 50
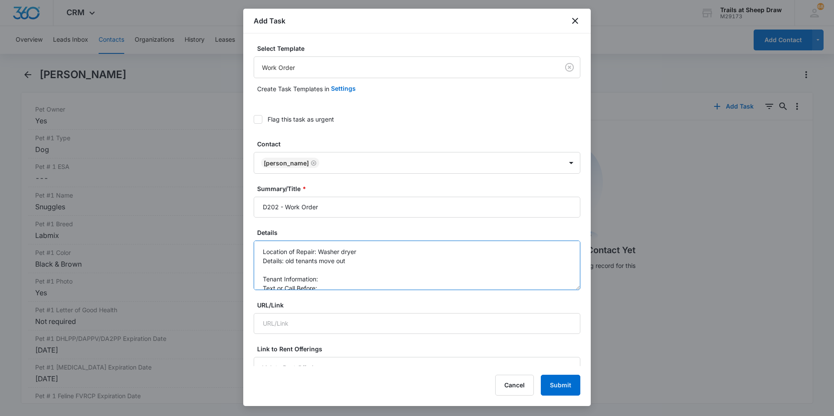
click at [368, 255] on textarea "Location of Repair: Washer dryer Details: old tenants move out Tenant Informati…" at bounding box center [417, 266] width 327 height 50
click at [373, 265] on textarea "Location of Repair: Washer dryer Details: old tenants move out Tenant Informati…" at bounding box center [417, 266] width 327 height 50
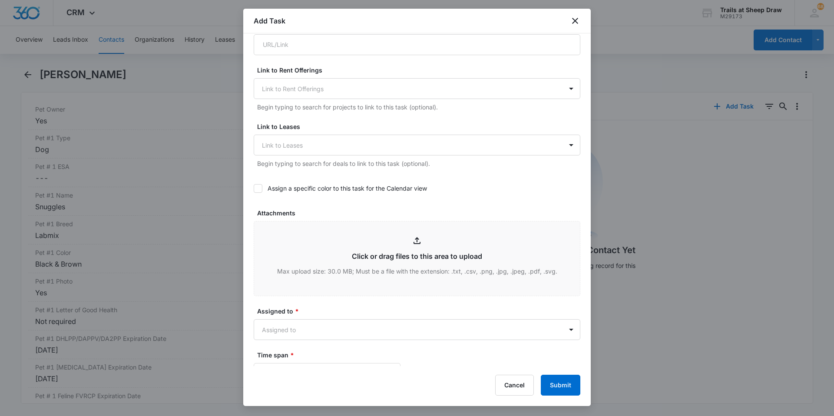
scroll to position [391, 0]
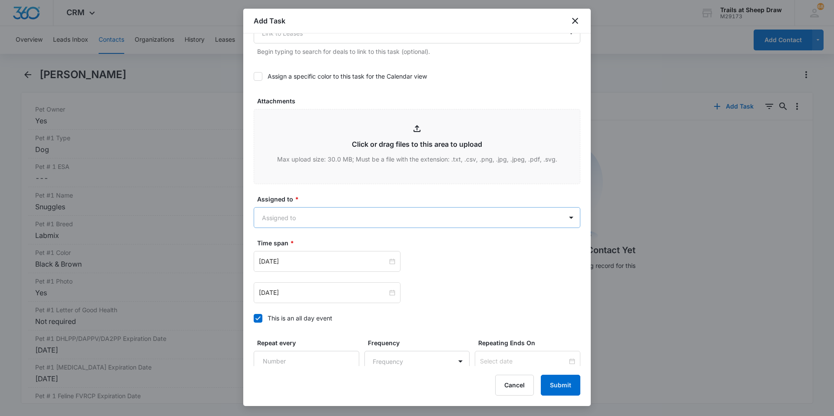
type textarea "Location of Repair: Washer dryer Details: old tenants move out 10.15 New tenant…"
click at [300, 222] on body "CRM Apps Reputation Websites Forms CRM Email Social Content Ads Intelligence Fi…" at bounding box center [417, 208] width 834 height 416
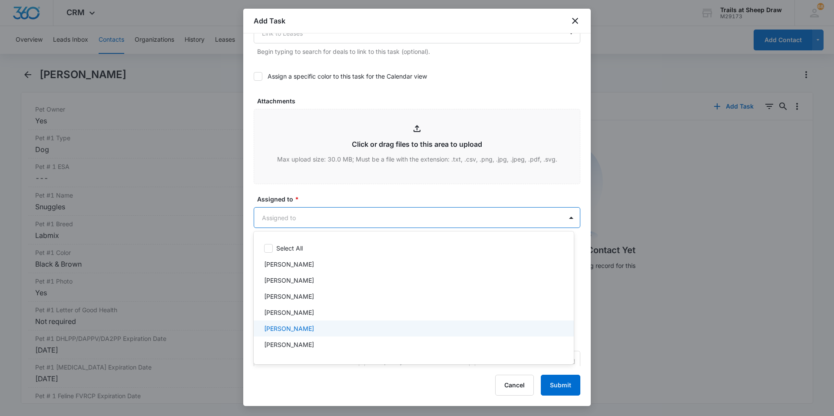
click at [286, 325] on p "[PERSON_NAME]" at bounding box center [289, 328] width 50 height 9
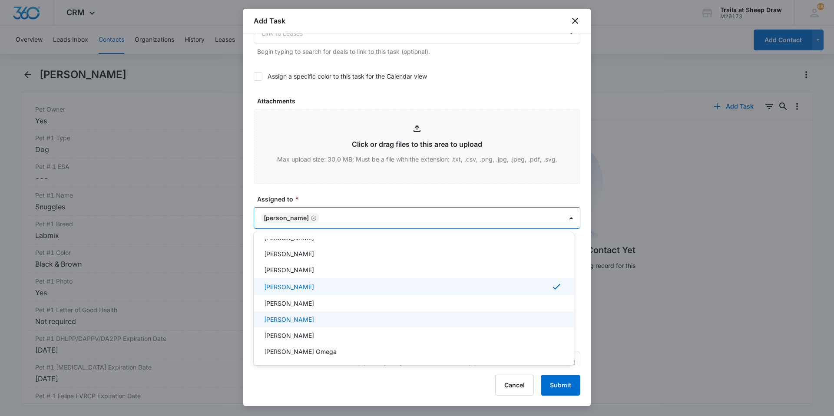
click at [288, 321] on p "[PERSON_NAME]" at bounding box center [289, 319] width 50 height 9
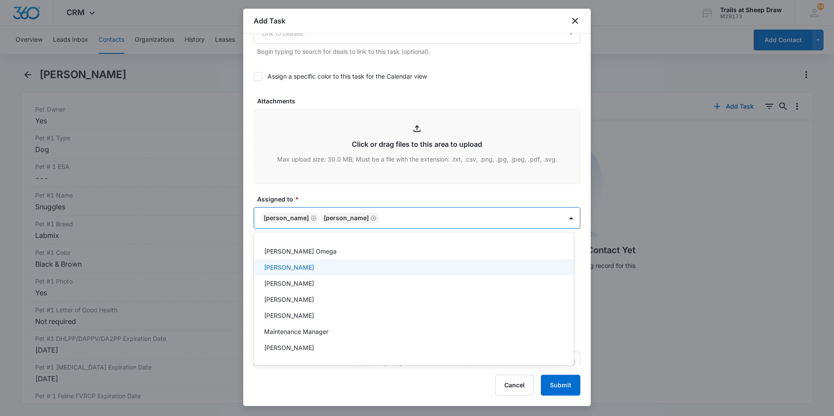
scroll to position [174, 0]
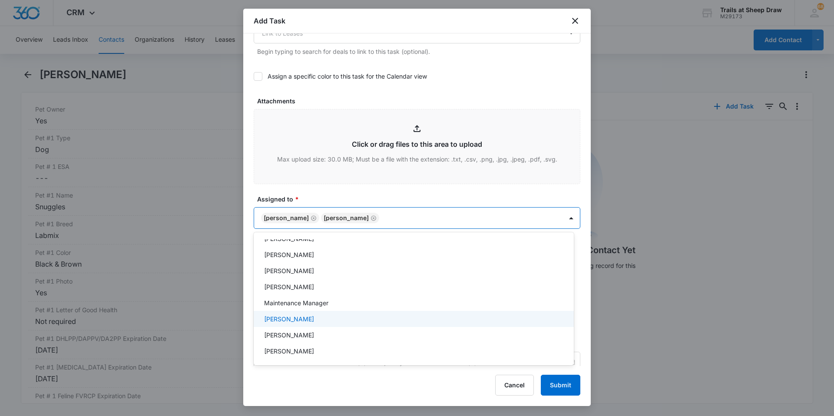
click at [292, 319] on p "[PERSON_NAME]" at bounding box center [289, 319] width 50 height 9
click at [381, 198] on div at bounding box center [417, 208] width 834 height 416
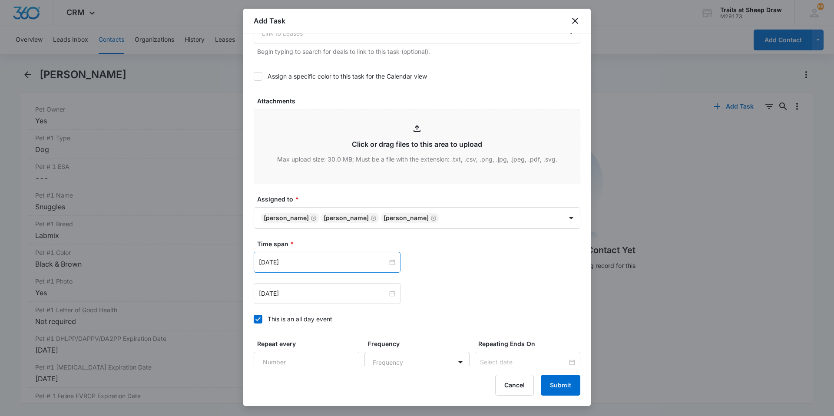
click at [314, 269] on div "[DATE]" at bounding box center [327, 262] width 147 height 21
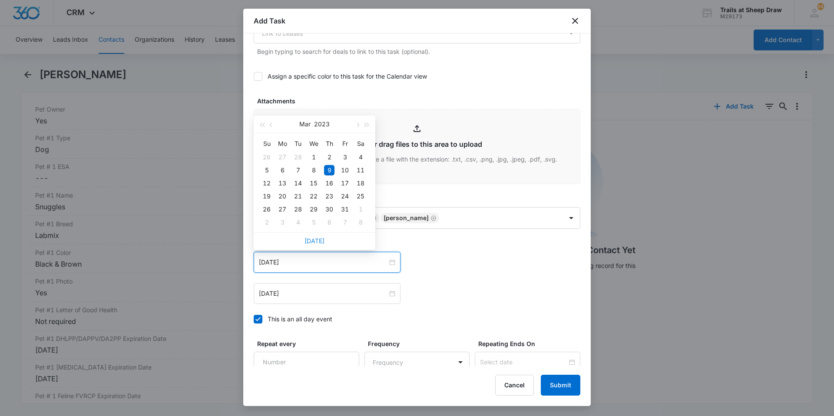
click at [314, 241] on link "[DATE]" at bounding box center [315, 240] width 20 height 7
type input "[DATE]"
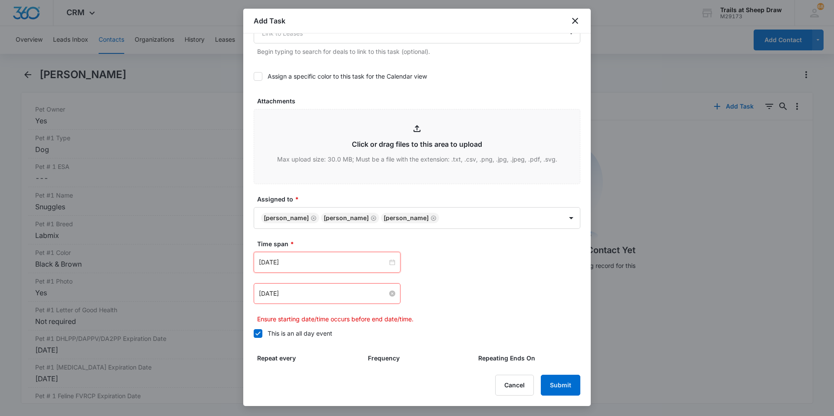
click at [307, 298] on input "[DATE]" at bounding box center [323, 294] width 129 height 10
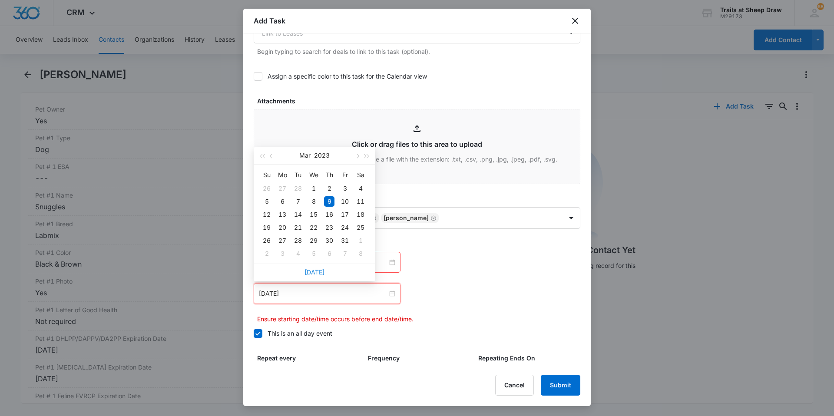
click at [311, 273] on link "[DATE]" at bounding box center [315, 272] width 20 height 7
type input "[DATE]"
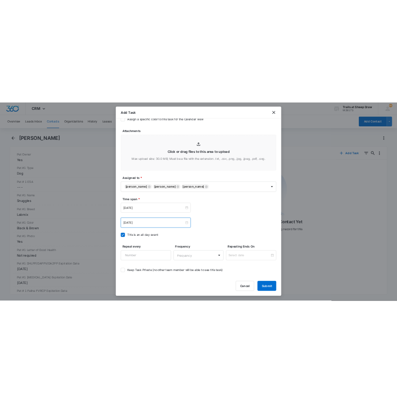
scroll to position [471, 0]
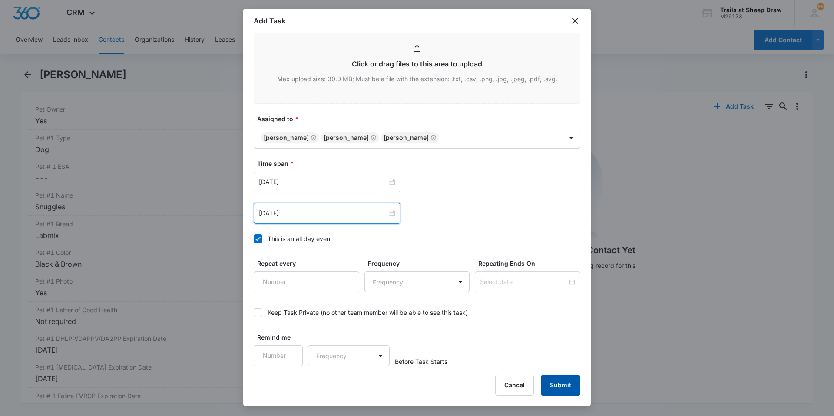
click at [558, 384] on button "Submit" at bounding box center [561, 385] width 40 height 21
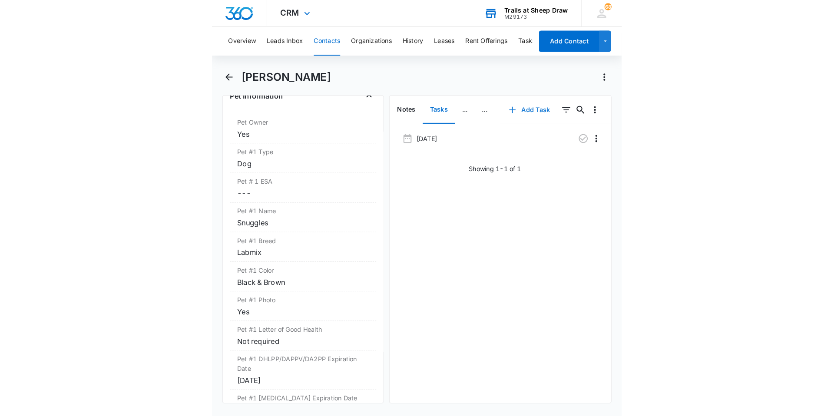
scroll to position [0, 0]
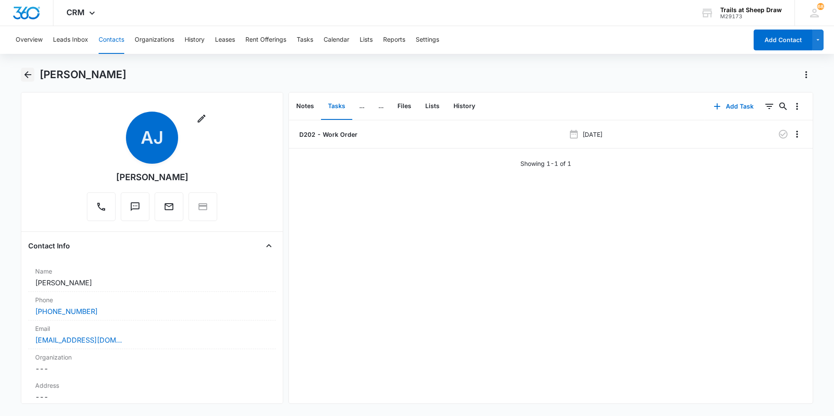
click at [34, 72] on button "Back" at bounding box center [27, 75] width 13 height 14
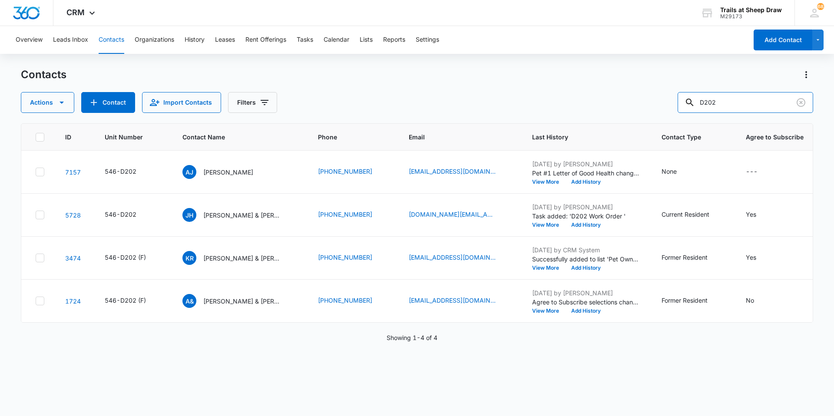
drag, startPoint x: 767, startPoint y: 107, endPoint x: 617, endPoint y: 125, distance: 150.9
click at [618, 125] on div "Contacts Actions Contact Import Contacts Filters D202 ID Unit Number Contact Na…" at bounding box center [417, 242] width 793 height 348
type input "B3091"
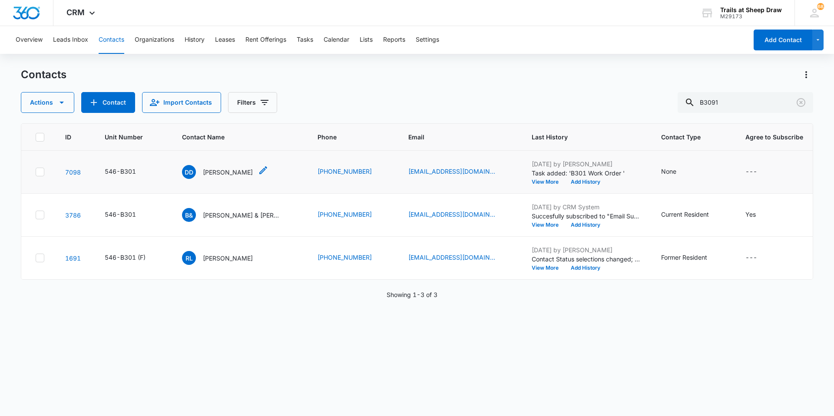
click at [216, 172] on p "[PERSON_NAME]" at bounding box center [228, 172] width 50 height 9
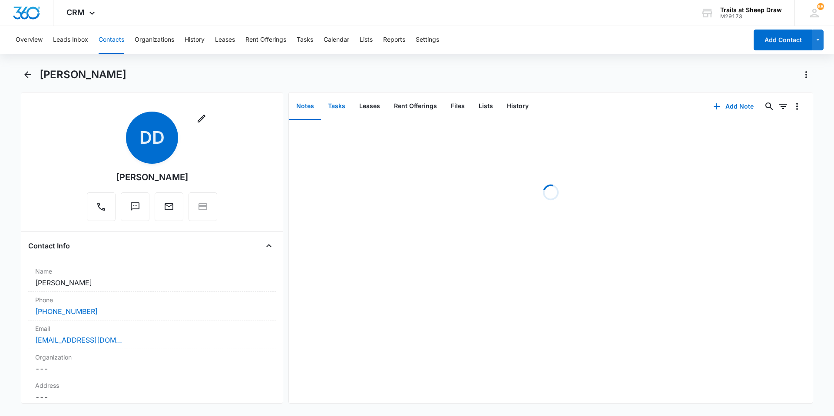
click at [336, 112] on button "Tasks" at bounding box center [336, 106] width 31 height 27
click at [738, 102] on button "Add Task" at bounding box center [733, 106] width 57 height 21
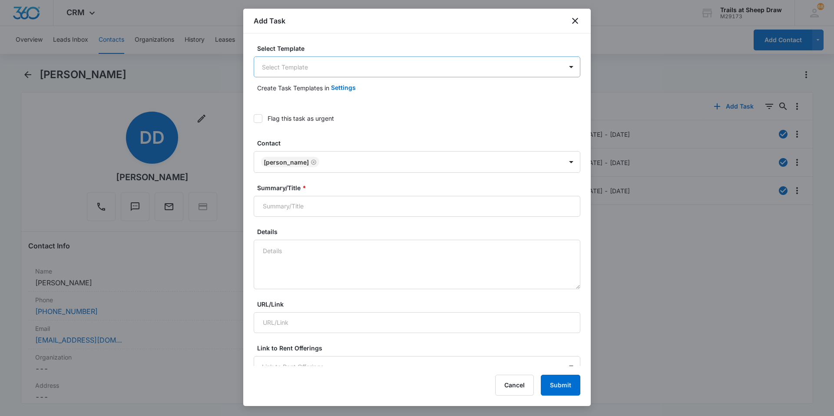
click at [275, 64] on body "CRM Apps Reputation Websites Forms CRM Email Social Content Ads Intelligence Fi…" at bounding box center [417, 208] width 834 height 416
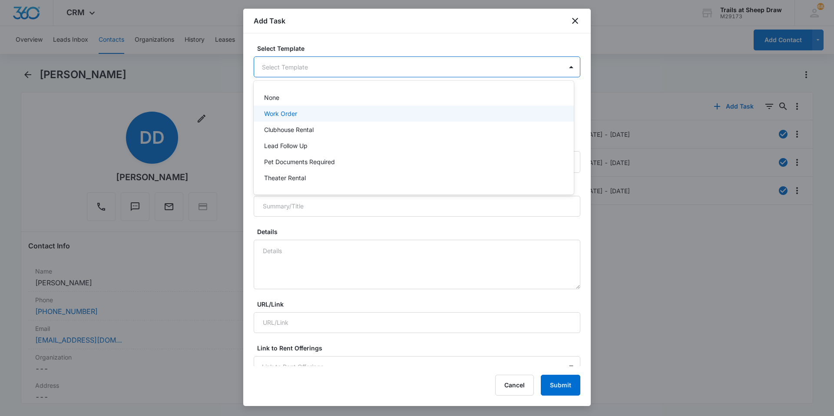
click at [278, 114] on p "Work Order" at bounding box center [280, 113] width 33 height 9
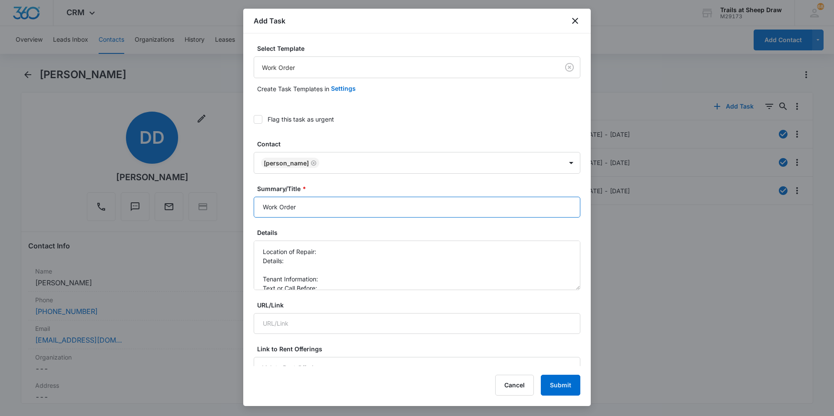
click at [259, 203] on input "Work Order" at bounding box center [417, 207] width 327 height 21
type input "B301 - Work Order"
click at [337, 248] on textarea "Location of Repair: Details: Tenant Information: Text or Call Before:" at bounding box center [417, 266] width 327 height 50
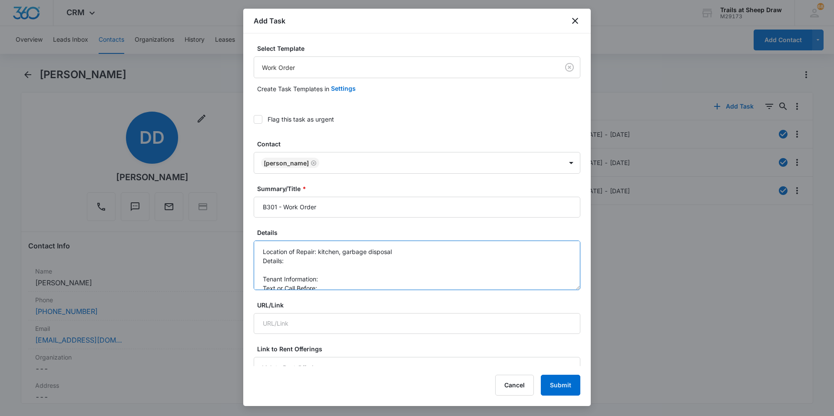
click at [334, 261] on textarea "Location of Repair: kitchen, garbage disposal Details: Tenant Information: Text…" at bounding box center [417, 266] width 327 height 50
click at [346, 262] on textarea "Location of Repair: kitchen, garbage disposal Details: It's not turning on. Ten…" at bounding box center [417, 266] width 327 height 50
click at [347, 266] on textarea "Location of Repair: kitchen, garbage disposal Details: It's not turning on. Ten…" at bounding box center [417, 266] width 327 height 50
click at [351, 275] on textarea "Location of Repair: kitchen, garbage disposal Details: It's not turning on. Ten…" at bounding box center [417, 266] width 327 height 50
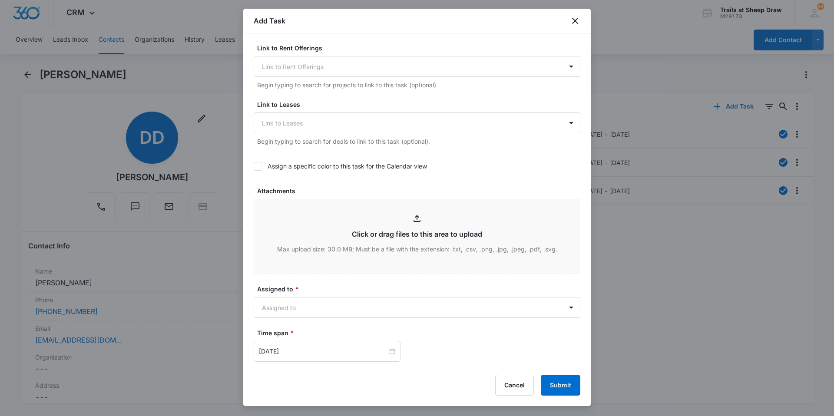
scroll to position [391, 0]
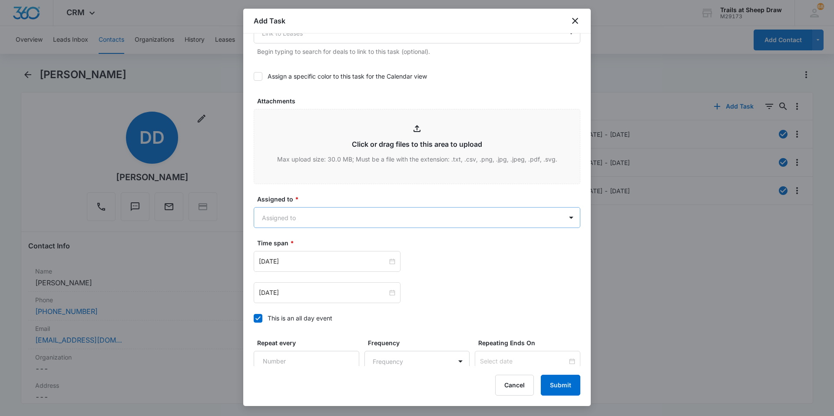
type textarea "Location of Repair: kitchen, garbage disposal Details: It's not turning on. Ten…"
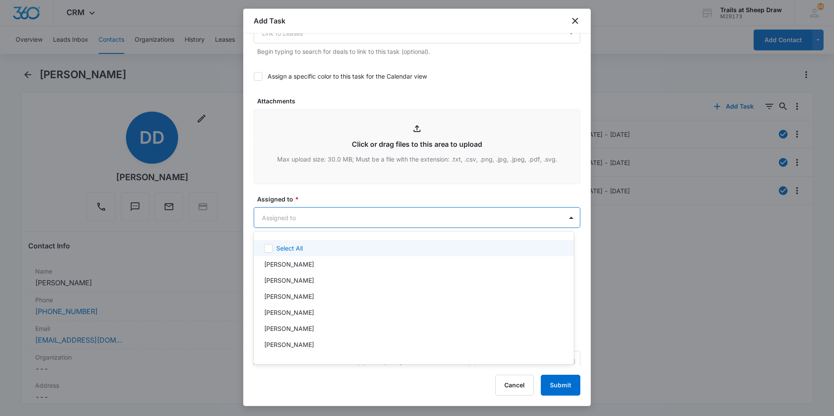
click at [300, 228] on body "CRM Apps Reputation Websites Forms CRM Email Social Content Ads Intelligence Fi…" at bounding box center [417, 208] width 834 height 416
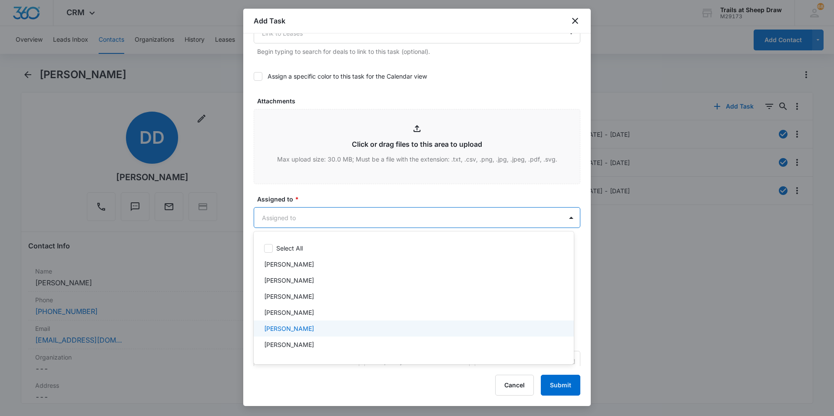
click at [297, 325] on p "[PERSON_NAME]" at bounding box center [289, 328] width 50 height 9
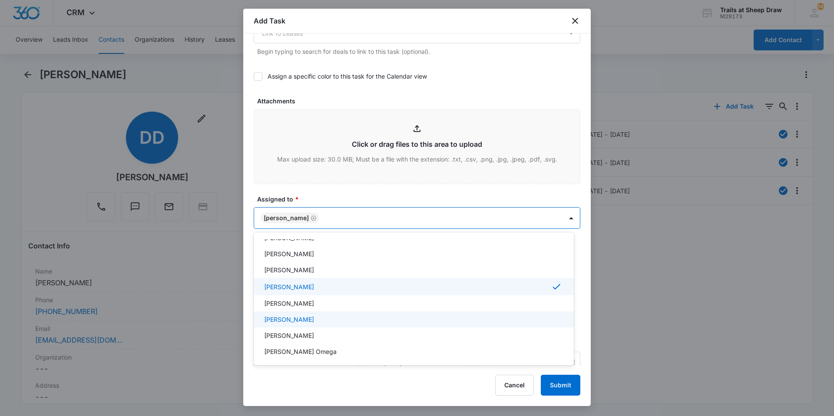
click at [301, 315] on p "[PERSON_NAME]" at bounding box center [289, 319] width 50 height 9
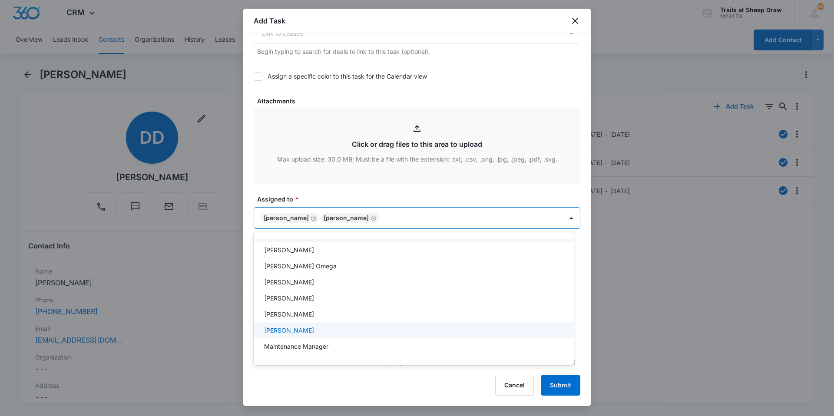
scroll to position [174, 0]
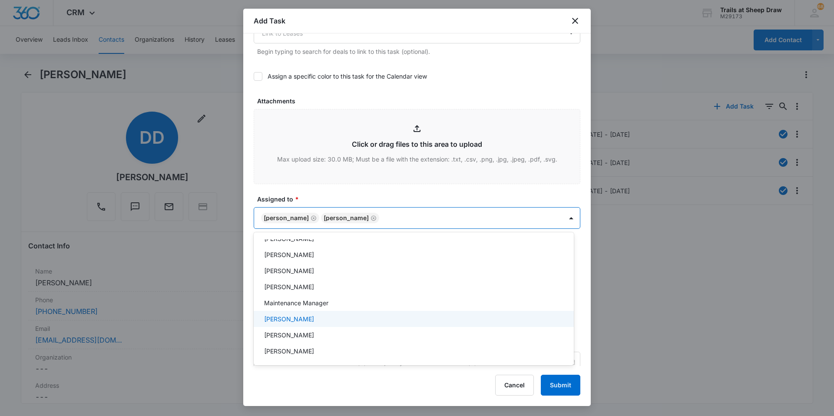
click at [300, 323] on p "[PERSON_NAME]" at bounding box center [289, 319] width 50 height 9
click at [335, 200] on div at bounding box center [417, 208] width 834 height 416
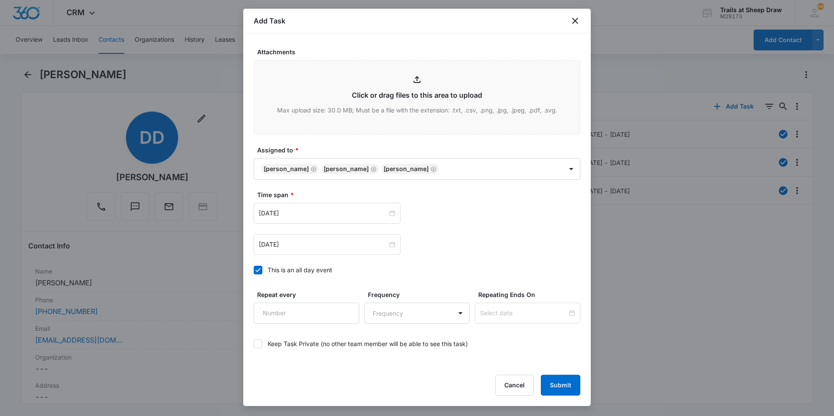
scroll to position [471, 0]
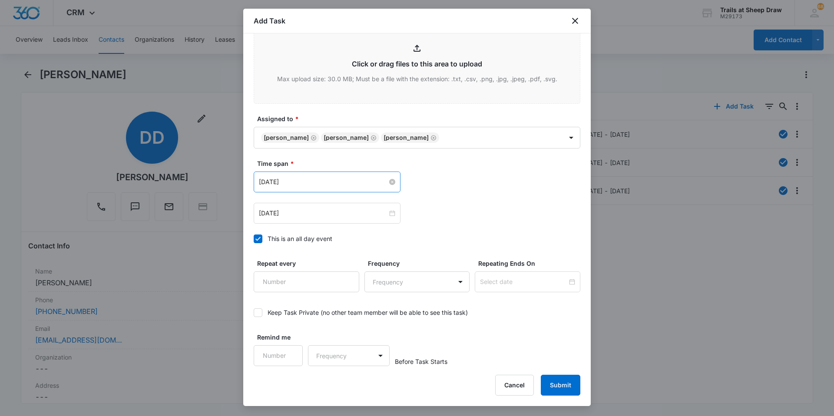
click at [313, 183] on input "[DATE]" at bounding box center [323, 182] width 129 height 10
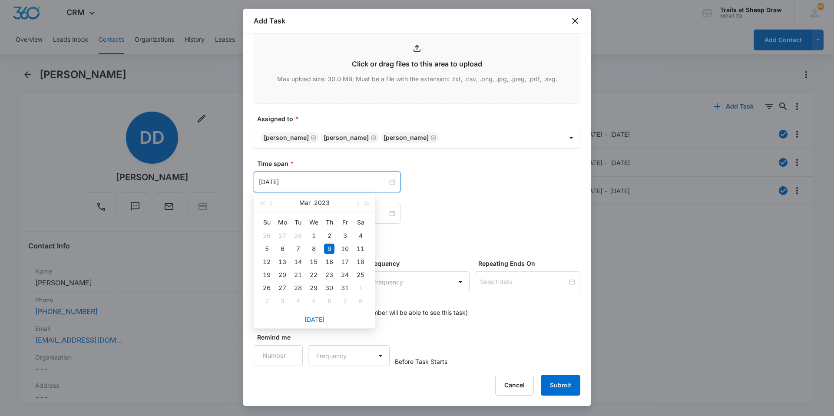
click at [316, 325] on div "[DATE]" at bounding box center [315, 319] width 122 height 17
click at [315, 319] on link "[DATE]" at bounding box center [315, 319] width 20 height 7
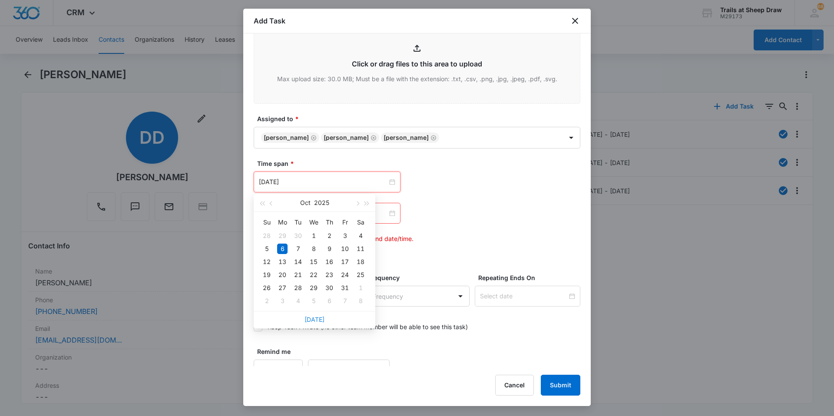
type input "[DATE]"
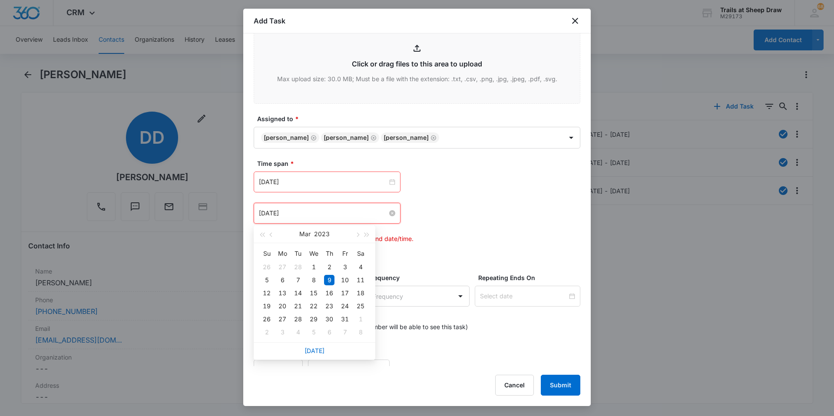
click at [309, 216] on input "[DATE]" at bounding box center [323, 214] width 129 height 10
click at [317, 350] on link "[DATE]" at bounding box center [315, 350] width 20 height 7
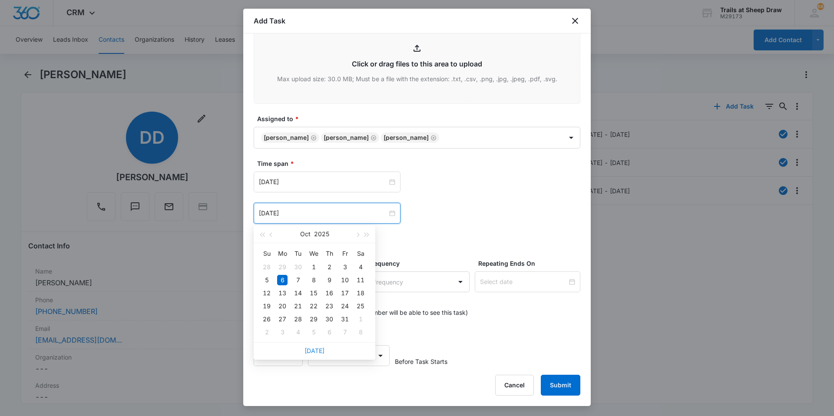
type input "[DATE]"
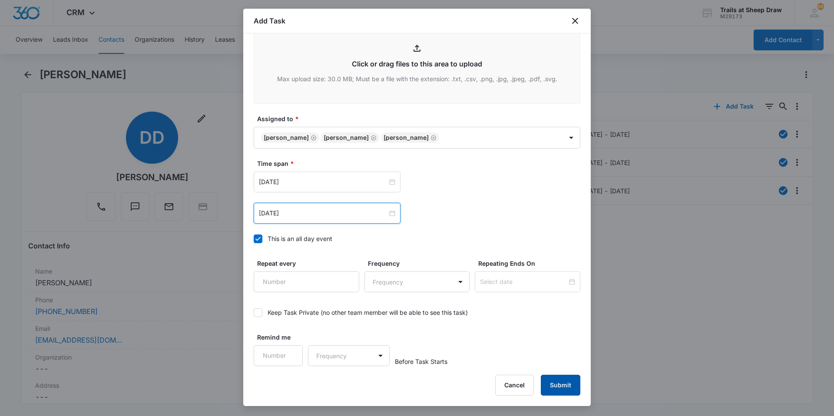
click at [569, 386] on button "Submit" at bounding box center [561, 385] width 40 height 21
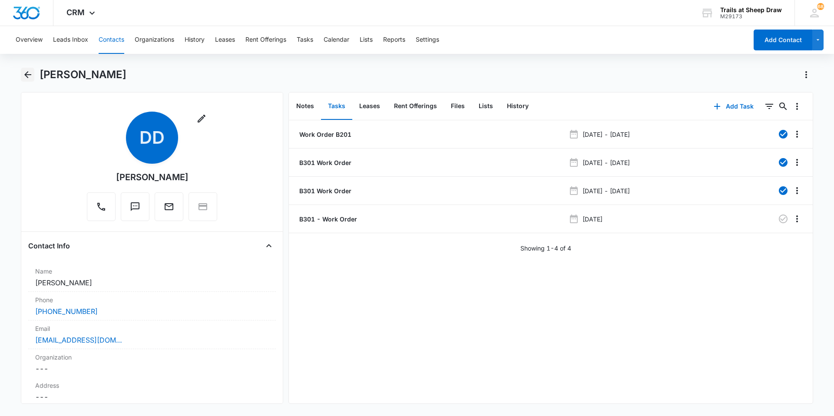
click at [23, 77] on icon "Back" at bounding box center [28, 75] width 10 height 10
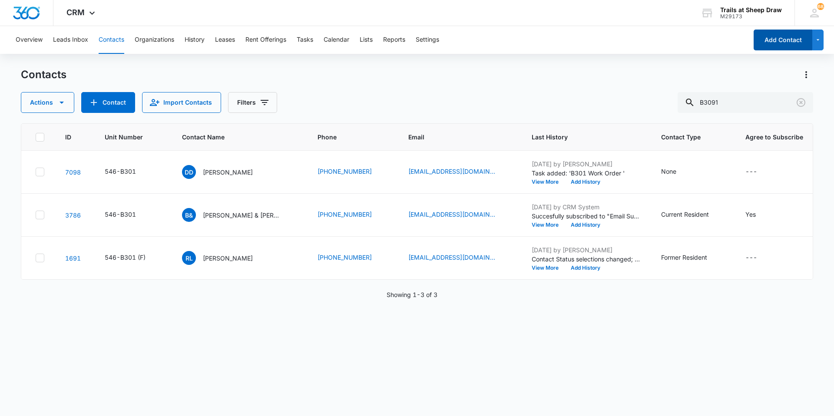
click at [799, 38] on button "Add Contact" at bounding box center [783, 40] width 59 height 21
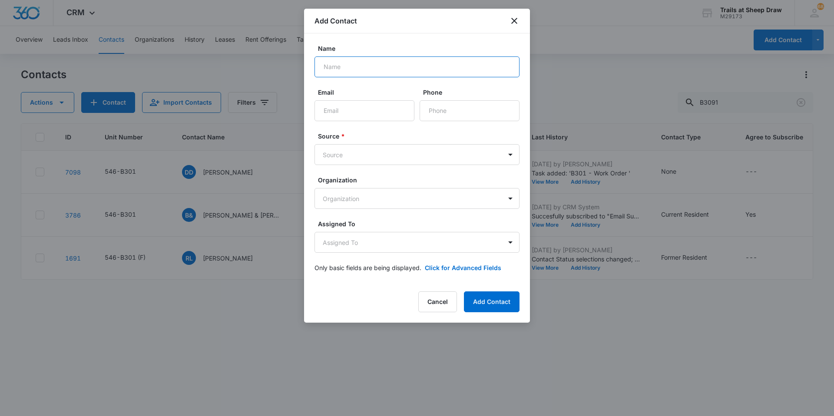
drag, startPoint x: 410, startPoint y: 63, endPoint x: 413, endPoint y: 53, distance: 11.2
click at [410, 63] on input "Name" at bounding box center [417, 66] width 205 height 21
type input "[PERSON_NAME]"
click at [386, 117] on input "Email" at bounding box center [365, 110] width 100 height 21
type input "berniemartinez242"
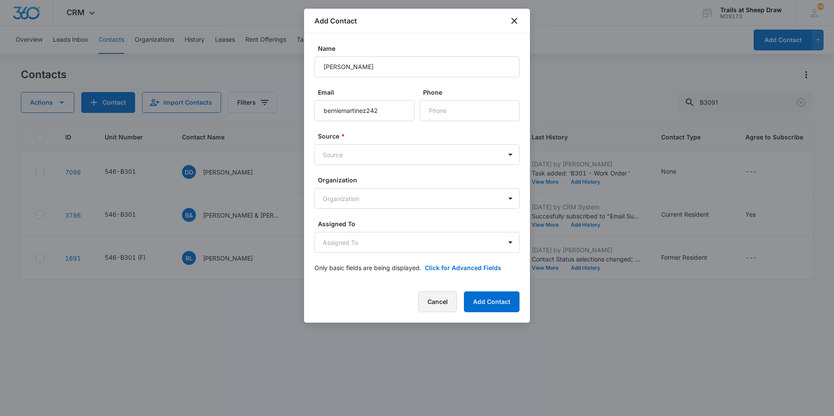
click at [443, 308] on button "Cancel" at bounding box center [437, 302] width 39 height 21
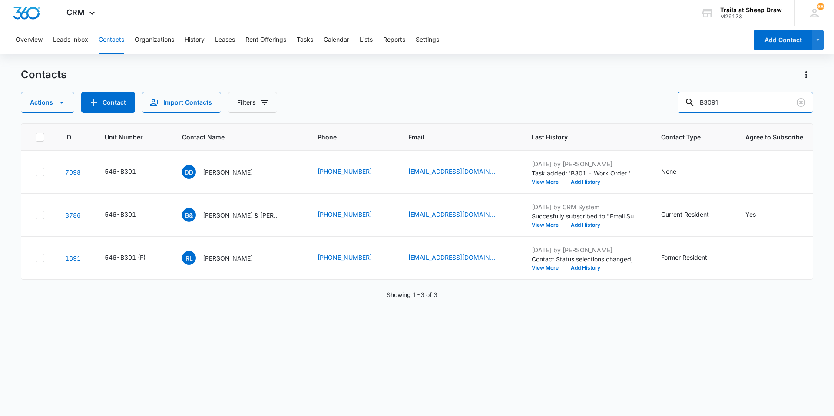
drag, startPoint x: 739, startPoint y: 93, endPoint x: 662, endPoint y: 116, distance: 81.1
click at [662, 115] on div "Contacts Actions Contact Import Contacts Filters B3091 ID Unit Number Contact N…" at bounding box center [417, 242] width 793 height 348
type input "H103"
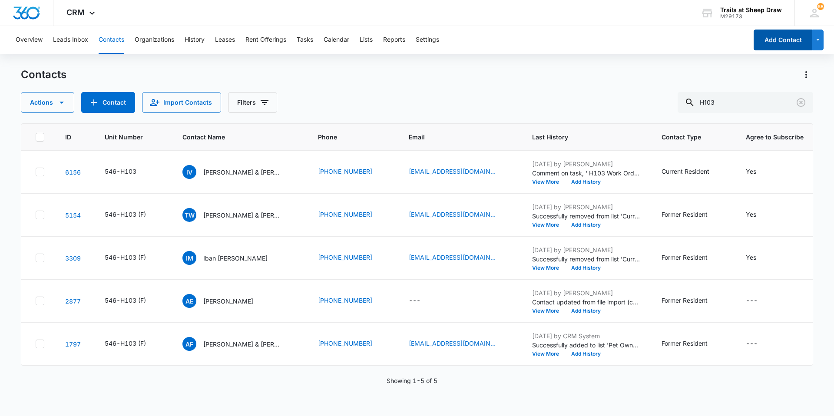
click at [782, 41] on button "Add Contact" at bounding box center [783, 40] width 59 height 21
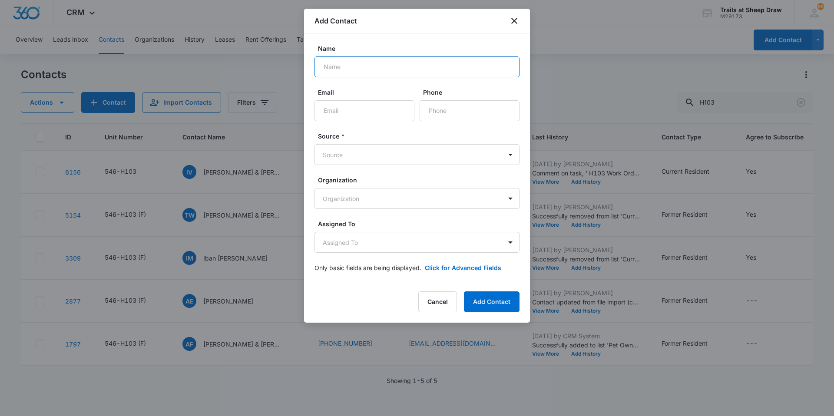
click at [437, 68] on input "Name" at bounding box center [417, 66] width 205 height 21
type input "b"
type input "[PERSON_NAME]"
click at [383, 103] on input "Email" at bounding box center [365, 110] width 100 height 21
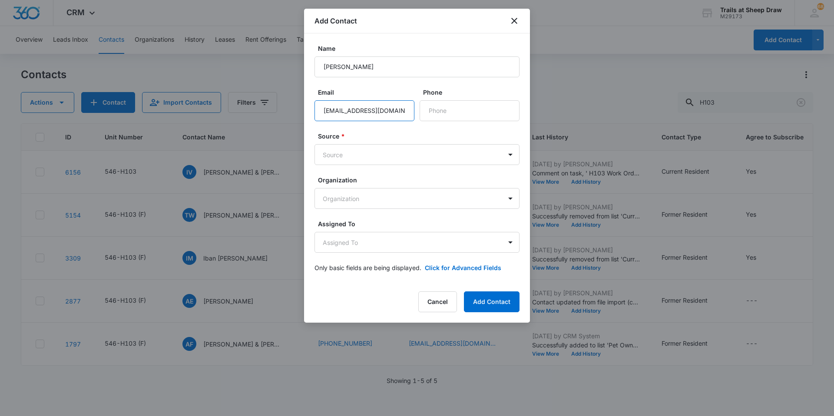
scroll to position [0, 8]
type input "[EMAIL_ADDRESS][DOMAIN_NAME]"
click at [456, 113] on input "Phone" at bounding box center [470, 110] width 100 height 21
type input "[PHONE_NUMBER]"
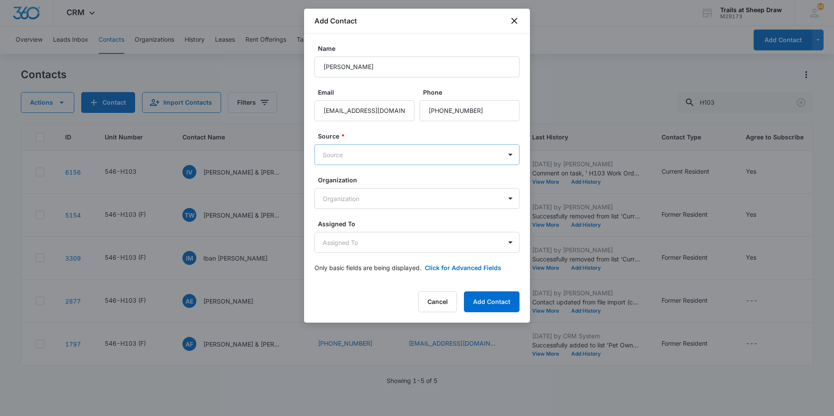
click at [398, 147] on body "CRM Apps Reputation Websites Forms CRM Email Social Content Ads Intelligence Fi…" at bounding box center [417, 208] width 834 height 416
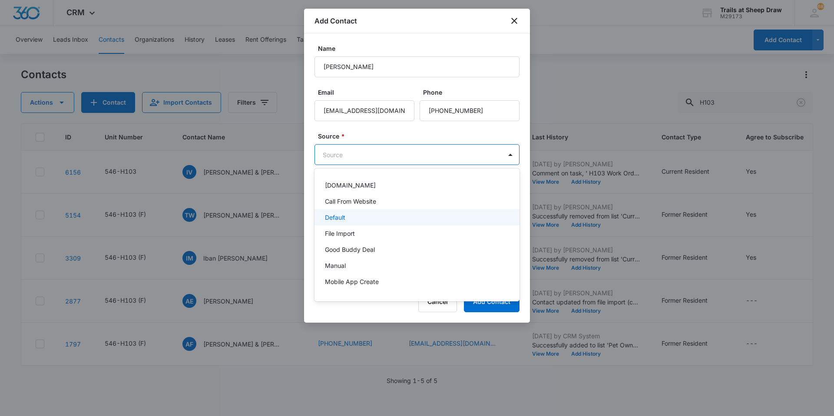
click at [366, 219] on div "Default" at bounding box center [416, 217] width 182 height 9
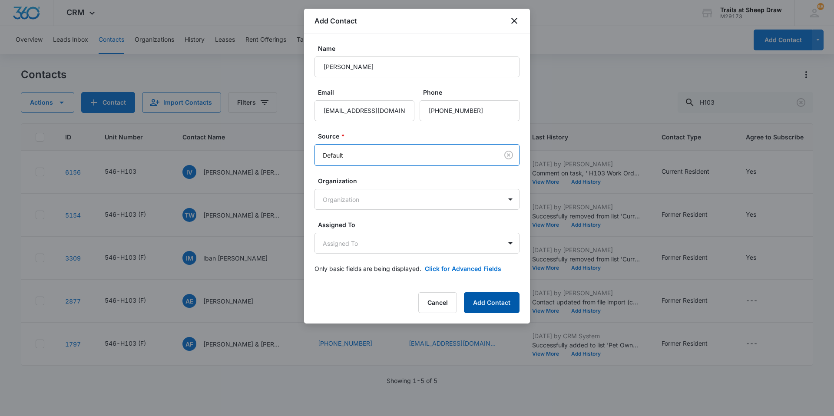
click at [488, 304] on button "Add Contact" at bounding box center [492, 302] width 56 height 21
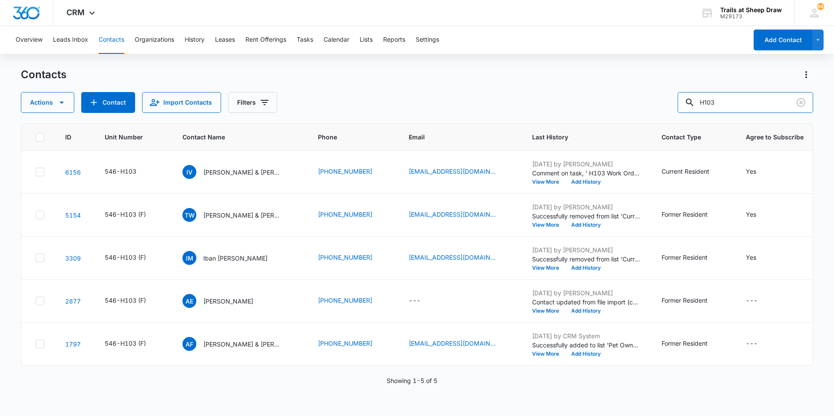
drag, startPoint x: 757, startPoint y: 103, endPoint x: 640, endPoint y: 105, distance: 116.9
click at [642, 106] on div "Actions Contact Import Contacts Filters H103" at bounding box center [417, 102] width 793 height 21
type input "[PERSON_NAME]"
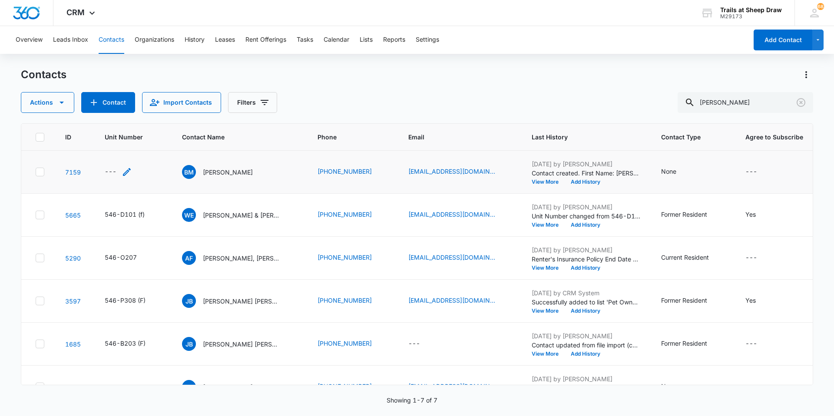
click at [125, 173] on icon "Unit Number - - Select to Edit Field" at bounding box center [127, 172] width 8 height 8
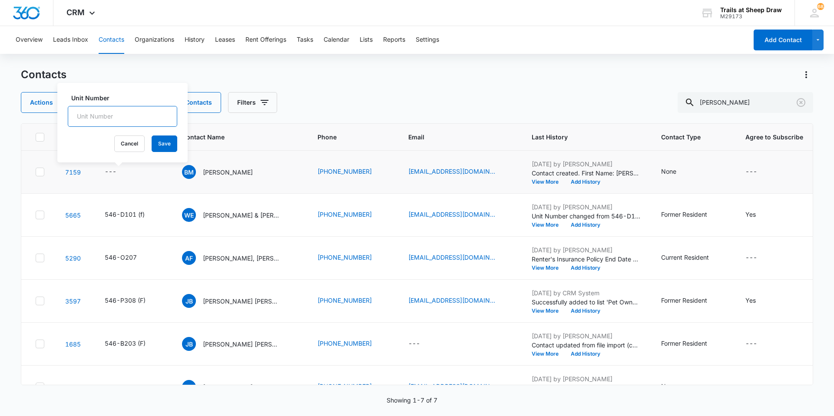
click at [112, 110] on input "Unit Number" at bounding box center [122, 116] width 109 height 21
click at [136, 119] on input "546-H103" at bounding box center [122, 116] width 109 height 21
type input "546-H103"
click at [159, 143] on button "Save" at bounding box center [165, 144] width 26 height 17
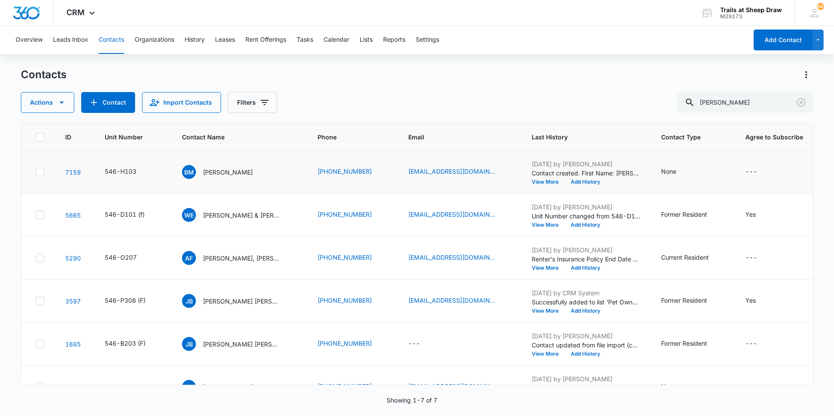
click at [239, 176] on p "[PERSON_NAME]" at bounding box center [228, 172] width 50 height 9
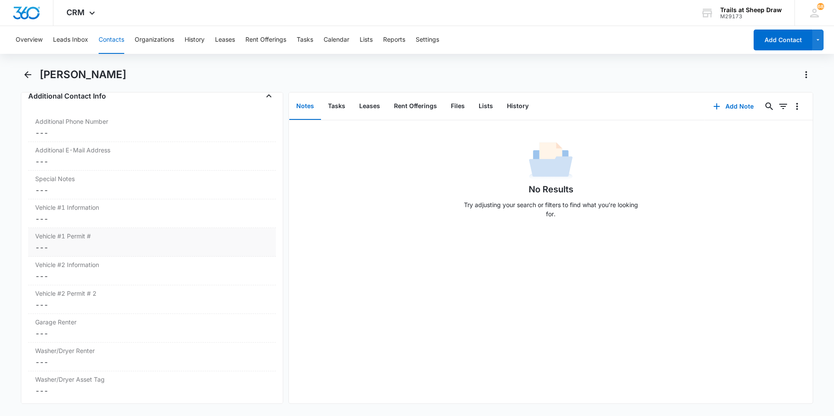
scroll to position [826, 0]
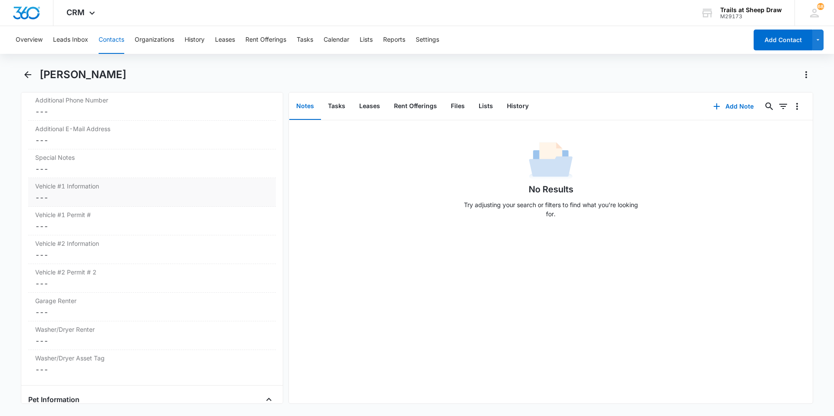
click at [131, 197] on dd "Cancel Save Changes ---" at bounding box center [152, 197] width 234 height 10
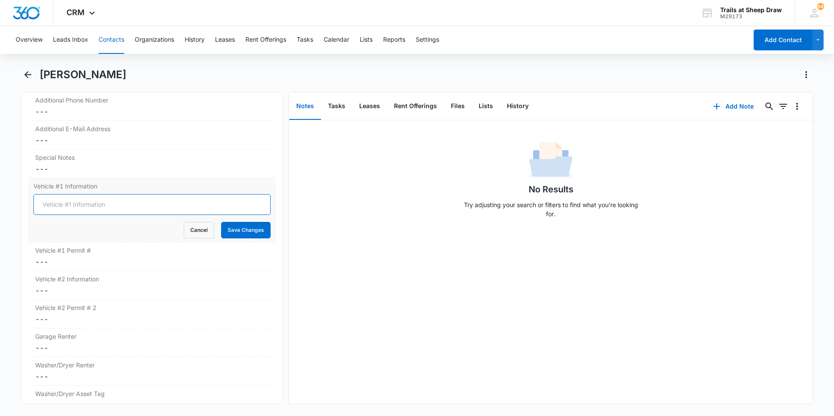
click at [96, 205] on input "Vehicle #1 Information" at bounding box center [151, 204] width 237 height 21
type input "2014 White Audi Q5"
click at [232, 232] on button "Save Changes" at bounding box center [246, 230] width 50 height 17
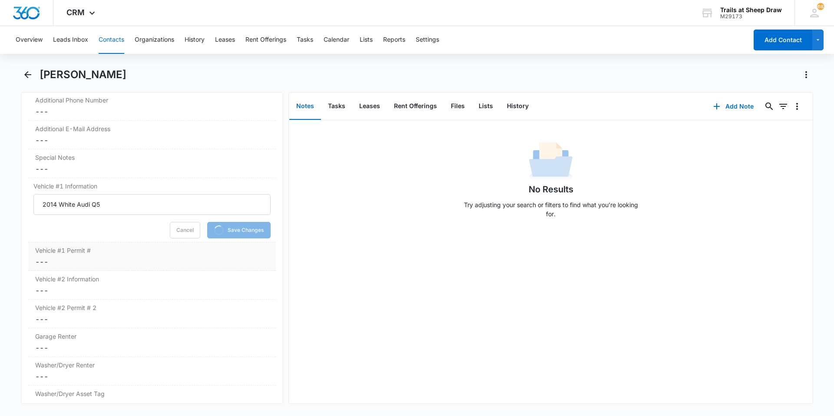
click at [136, 263] on dd "Cancel Save Changes ---" at bounding box center [152, 262] width 234 height 10
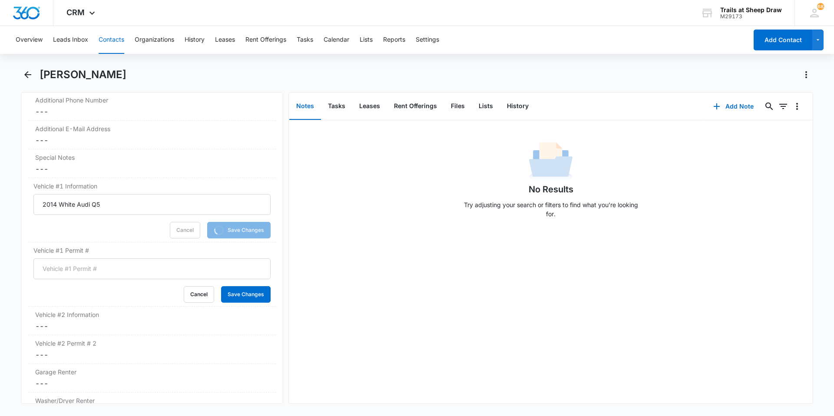
click at [84, 267] on input "Vehicle #1 Permit #" at bounding box center [151, 269] width 237 height 21
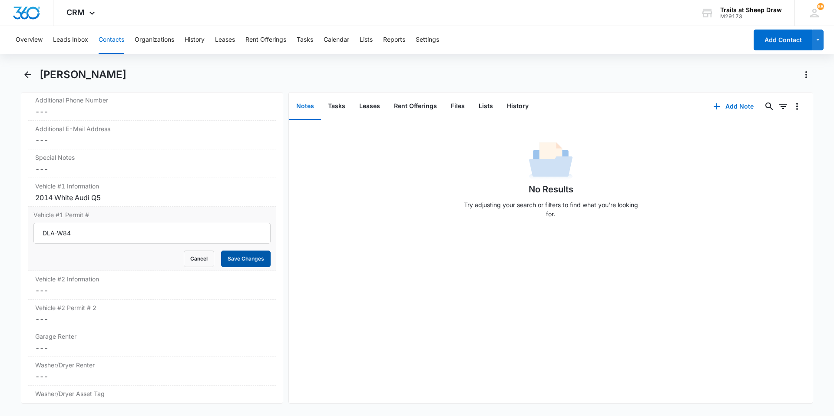
type input "DLA-W84"
click at [234, 258] on button "Save Changes" at bounding box center [246, 259] width 50 height 17
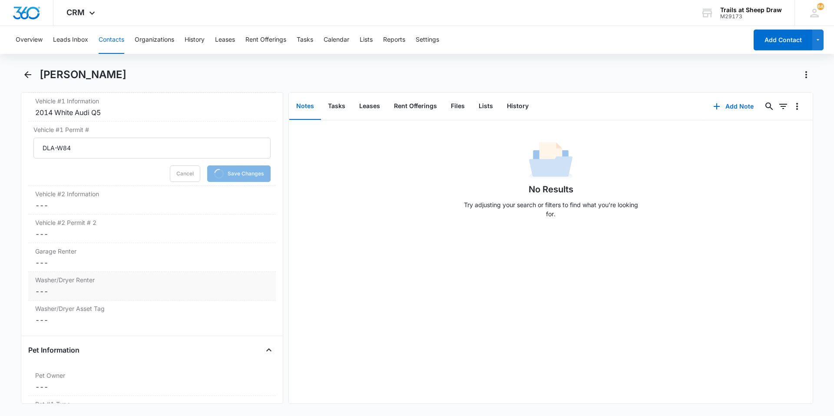
scroll to position [912, 0]
click at [99, 259] on dd "Cancel Save Changes ---" at bounding box center [152, 261] width 234 height 10
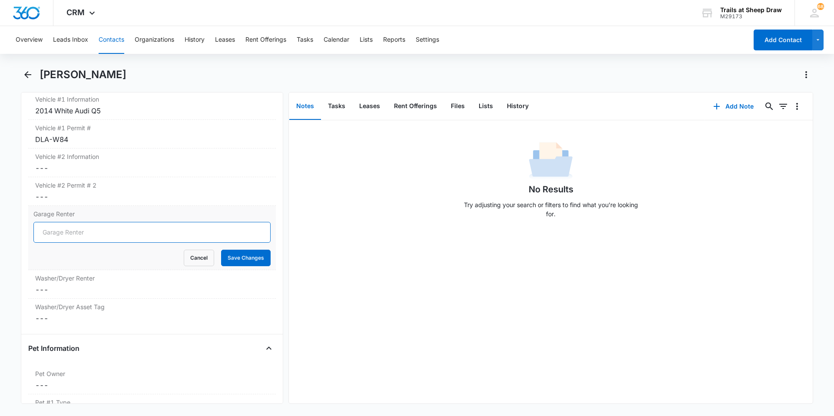
click at [210, 239] on input "Garage Renter" at bounding box center [151, 232] width 237 height 21
type input "No"
click at [222, 255] on button "Save Changes" at bounding box center [246, 258] width 50 height 17
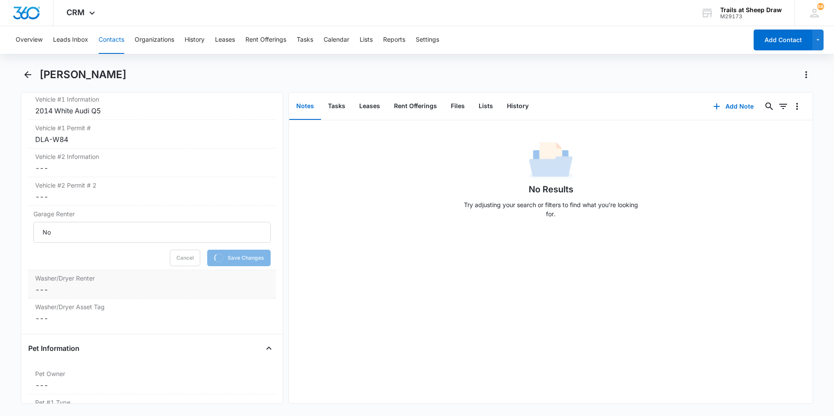
click at [84, 279] on label "Washer/Dryer Renter" at bounding box center [152, 278] width 234 height 9
click at [61, 297] on label "No" at bounding box center [151, 296] width 237 height 9
click at [34, 296] on input "No" at bounding box center [33, 296] width 0 height 0
checkbox input "true"
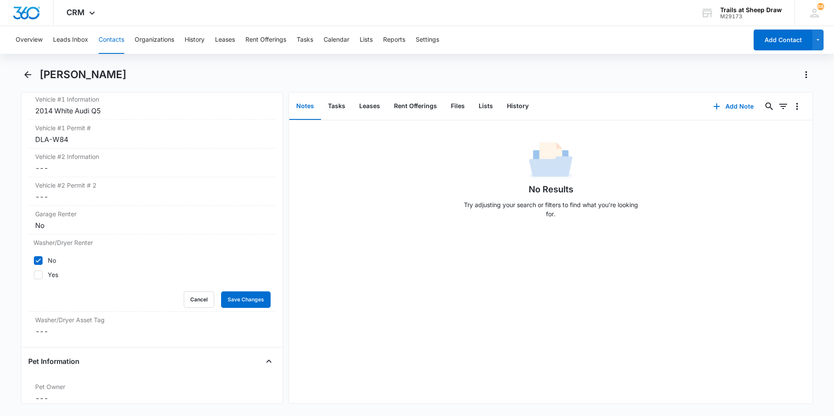
drag, startPoint x: 236, startPoint y: 298, endPoint x: 362, endPoint y: 345, distance: 134.2
click at [362, 345] on div "No Results Try adjusting your search or filters to find what you’re looking for." at bounding box center [551, 261] width 524 height 283
click at [252, 301] on button "Save Changes" at bounding box center [246, 300] width 50 height 17
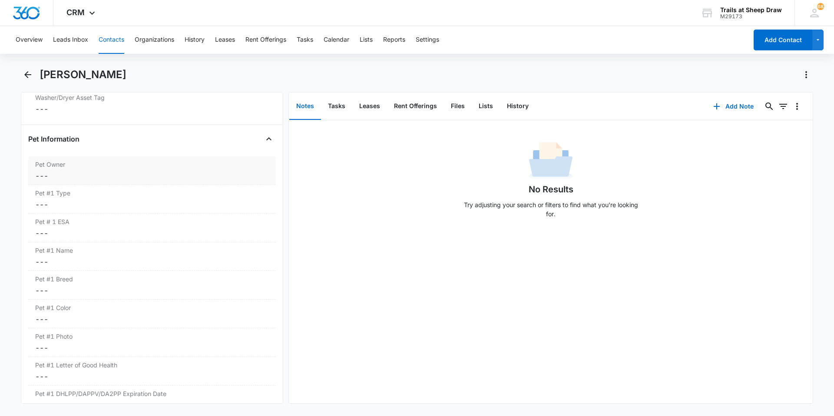
scroll to position [1070, 0]
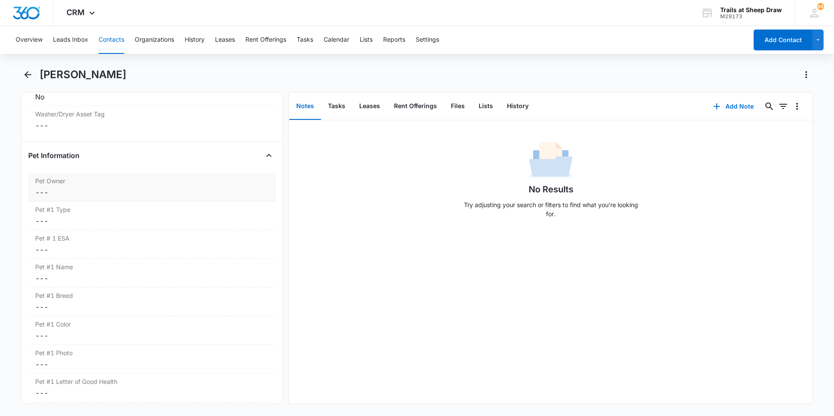
click at [75, 182] on label "Pet Owner" at bounding box center [152, 180] width 234 height 9
click at [60, 197] on label "Yes" at bounding box center [151, 198] width 237 height 9
click at [34, 199] on input "Yes" at bounding box center [33, 199] width 0 height 0
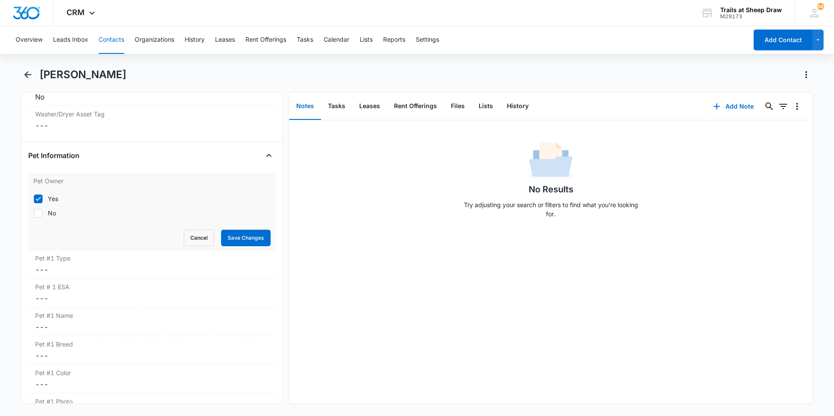
click at [52, 208] on div "Yes No" at bounding box center [151, 205] width 237 height 23
click at [53, 196] on div "Yes" at bounding box center [53, 198] width 10 height 9
click at [34, 199] on input "Yes" at bounding box center [33, 199] width 0 height 0
checkbox input "false"
click at [52, 207] on div "Yes No" at bounding box center [151, 205] width 237 height 23
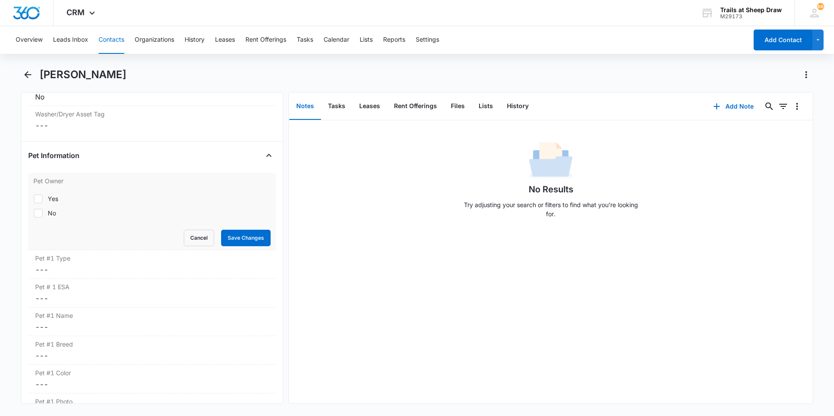
click at [52, 211] on div "No" at bounding box center [52, 213] width 8 height 9
click at [34, 213] on input "No" at bounding box center [33, 213] width 0 height 0
checkbox input "true"
click at [232, 241] on button "Save Changes" at bounding box center [246, 238] width 50 height 17
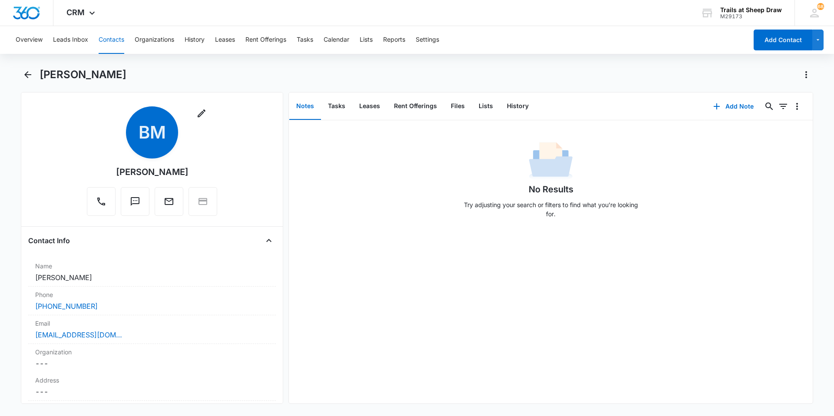
scroll to position [0, 0]
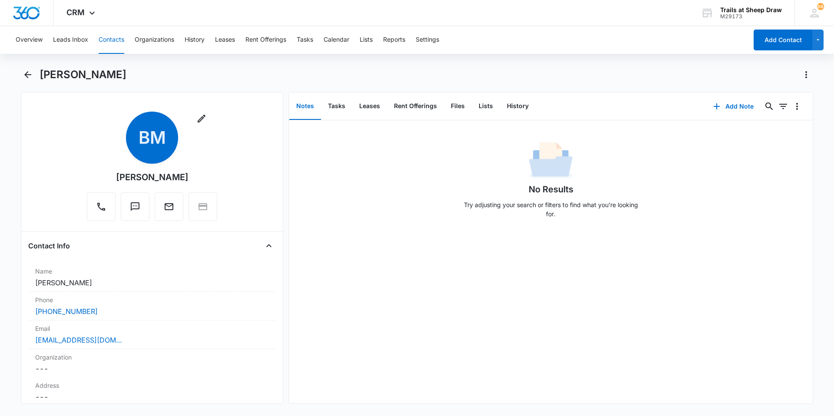
drag, startPoint x: 149, startPoint y: 79, endPoint x: 37, endPoint y: 84, distance: 111.8
click at [37, 84] on div "[PERSON_NAME]" at bounding box center [417, 80] width 793 height 24
copy h1 "[PERSON_NAME]"
